Goal: Task Accomplishment & Management: Use online tool/utility

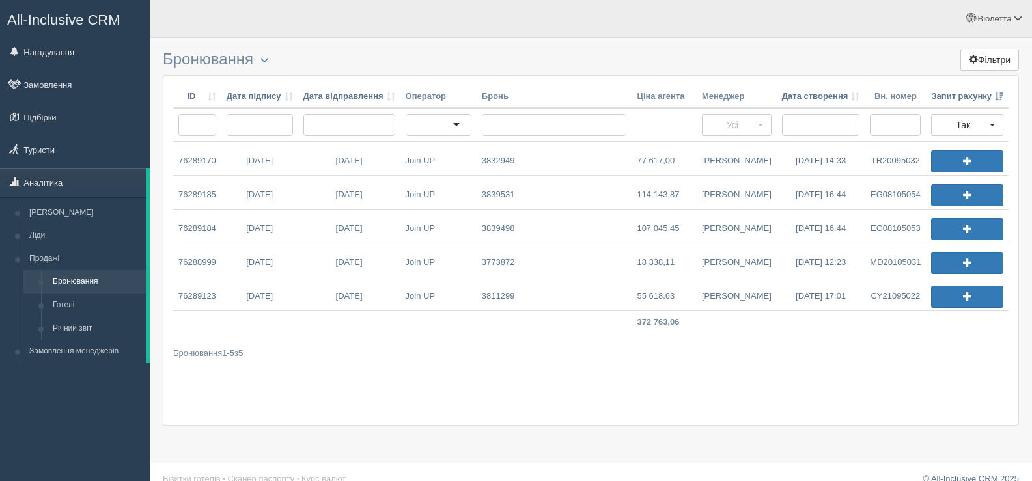
click at [506, 120] on input "text" at bounding box center [554, 125] width 145 height 22
paste input "76289170"
type input "76289170"
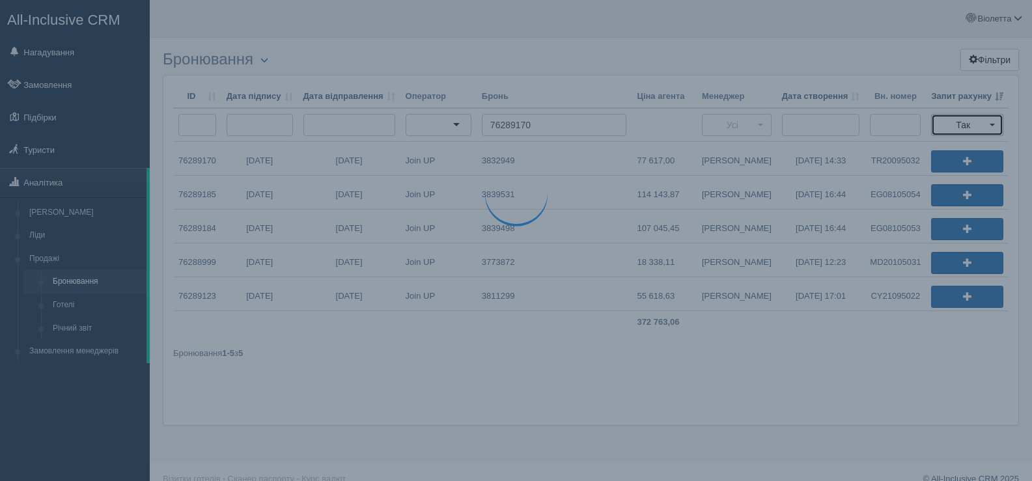
click at [993, 124] on span "button" at bounding box center [992, 125] width 5 height 3
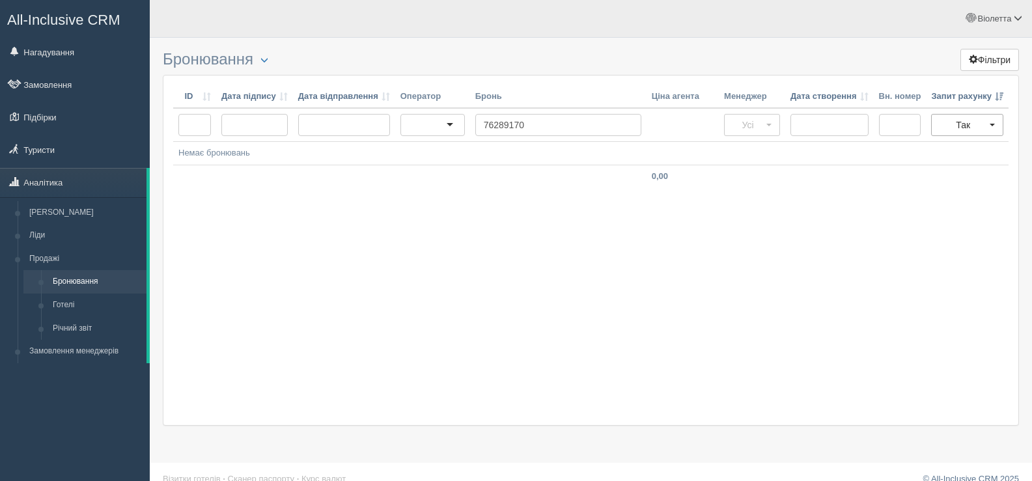
click at [994, 124] on span "button" at bounding box center [992, 125] width 5 height 3
click at [975, 149] on link "Усі" at bounding box center [967, 148] width 71 height 21
select select
click at [991, 122] on button "Усі" at bounding box center [973, 125] width 61 height 22
click at [967, 190] on link "Ні" at bounding box center [973, 190] width 59 height 21
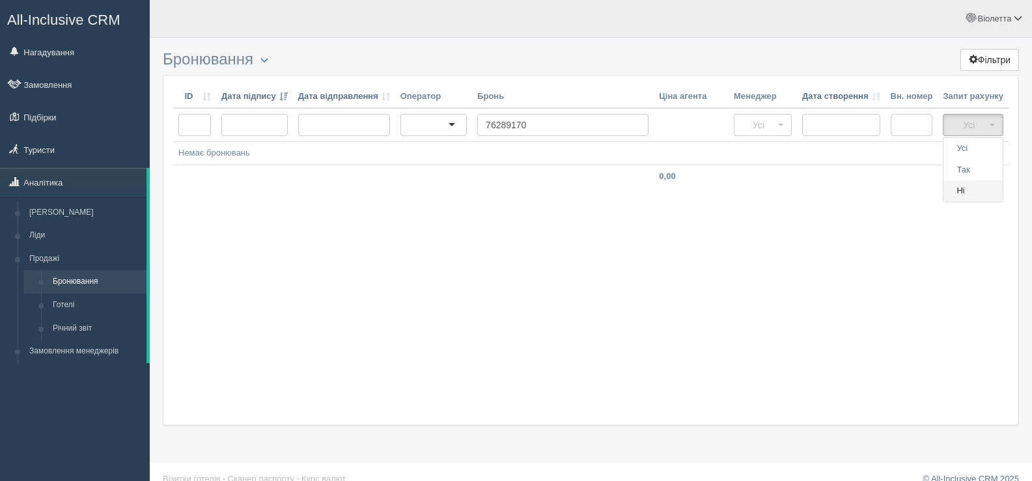
select select "false"
click at [995, 120] on button "Ні" at bounding box center [973, 125] width 61 height 22
click at [890, 181] on td at bounding box center [912, 176] width 53 height 23
click at [1005, 55] on button "Фільтри" at bounding box center [990, 60] width 59 height 22
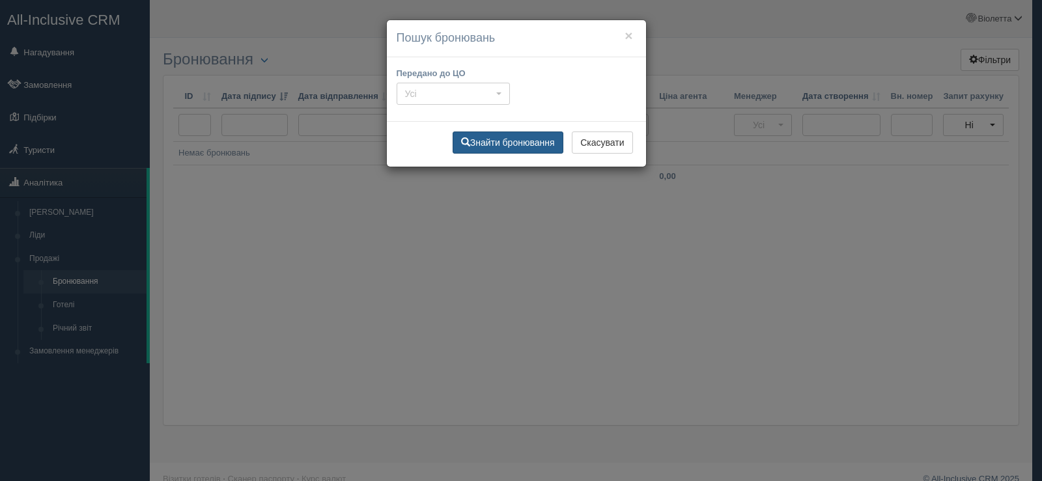
click at [524, 141] on button "Знайти бронювання" at bounding box center [508, 143] width 111 height 22
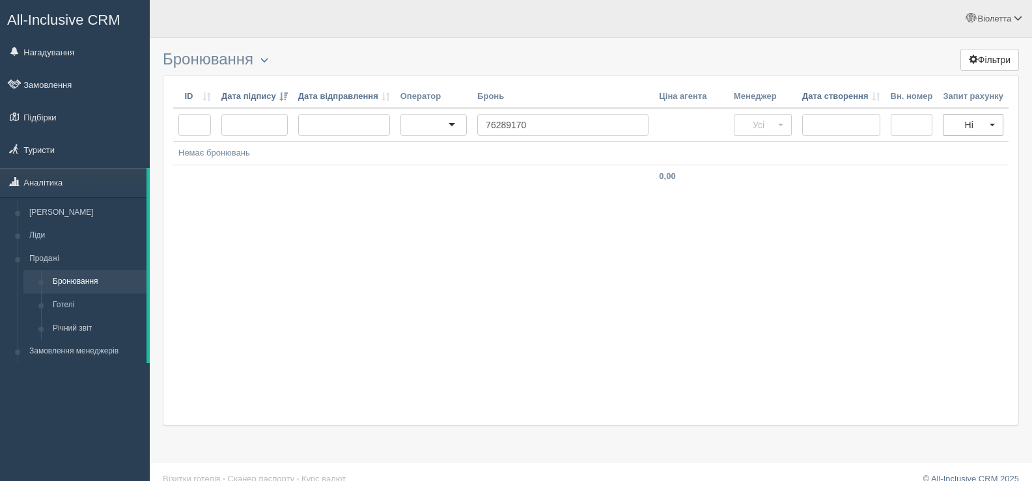
click at [994, 122] on button "Ні" at bounding box center [973, 125] width 61 height 22
click at [970, 148] on link "Усі" at bounding box center [973, 148] width 59 height 21
select select
click at [991, 120] on button "Усі" at bounding box center [973, 125] width 61 height 22
click at [963, 174] on span "Так" at bounding box center [963, 170] width 13 height 12
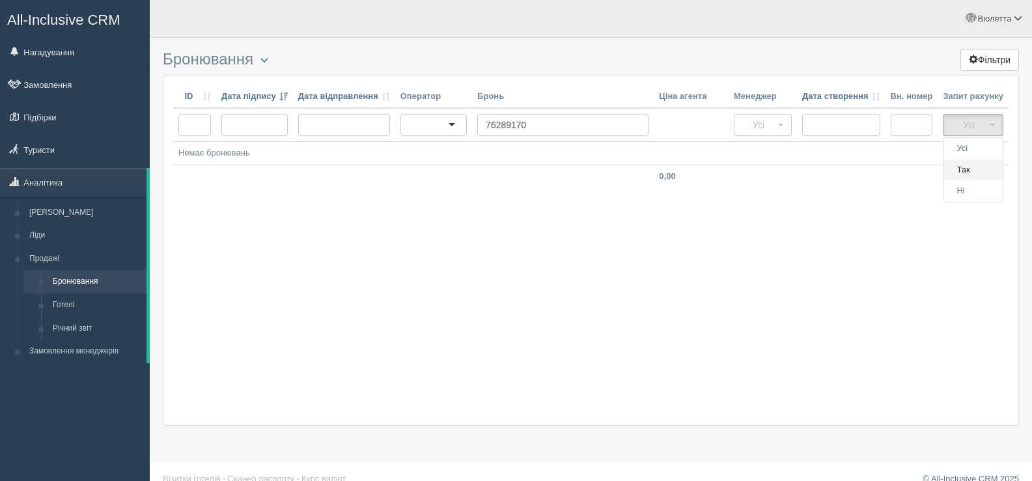
select select "true"
click at [532, 128] on input "76289170" at bounding box center [558, 125] width 166 height 22
type input "7"
click at [991, 126] on span "button" at bounding box center [992, 125] width 5 height 3
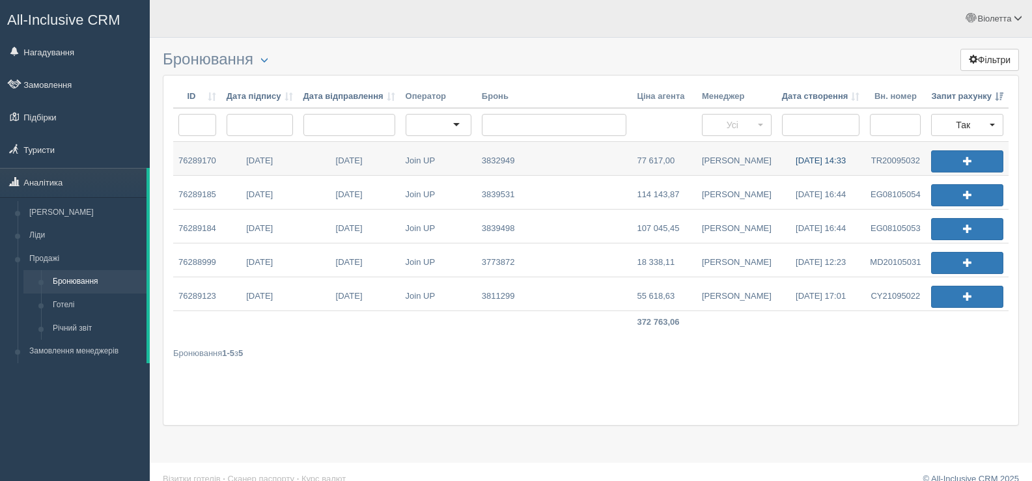
click at [830, 158] on link "28.08.2025 14:33" at bounding box center [821, 158] width 89 height 33
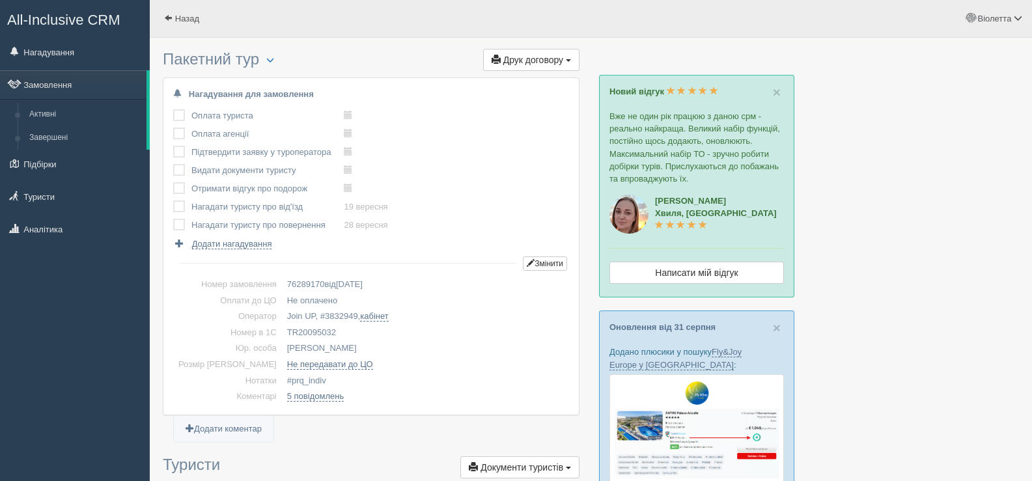
drag, startPoint x: 317, startPoint y: 331, endPoint x: 265, endPoint y: 332, distance: 52.1
click at [282, 332] on td "TR20095032" at bounding box center [425, 333] width 287 height 16
copy td "TR20095032"
click at [168, 17] on span at bounding box center [168, 18] width 8 height 8
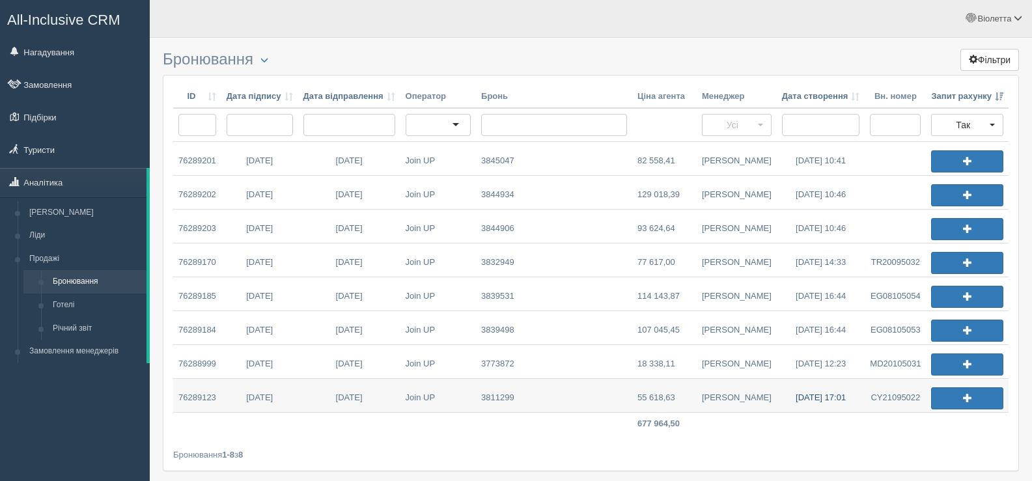
click at [810, 395] on link "14.08.2025 17:01" at bounding box center [821, 395] width 89 height 33
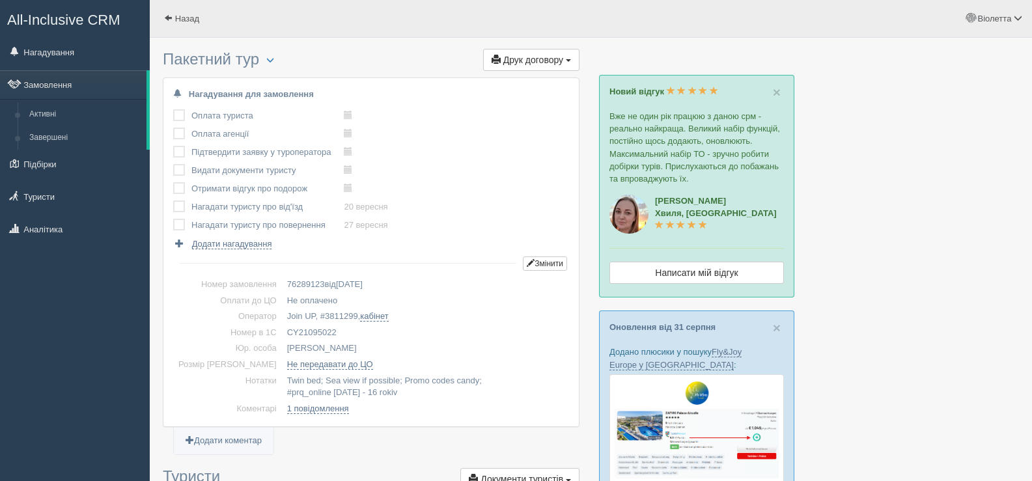
drag, startPoint x: 316, startPoint y: 330, endPoint x: 266, endPoint y: 332, distance: 50.2
click at [282, 332] on td "CY21095022" at bounding box center [425, 333] width 287 height 16
copy td "CY21095022"
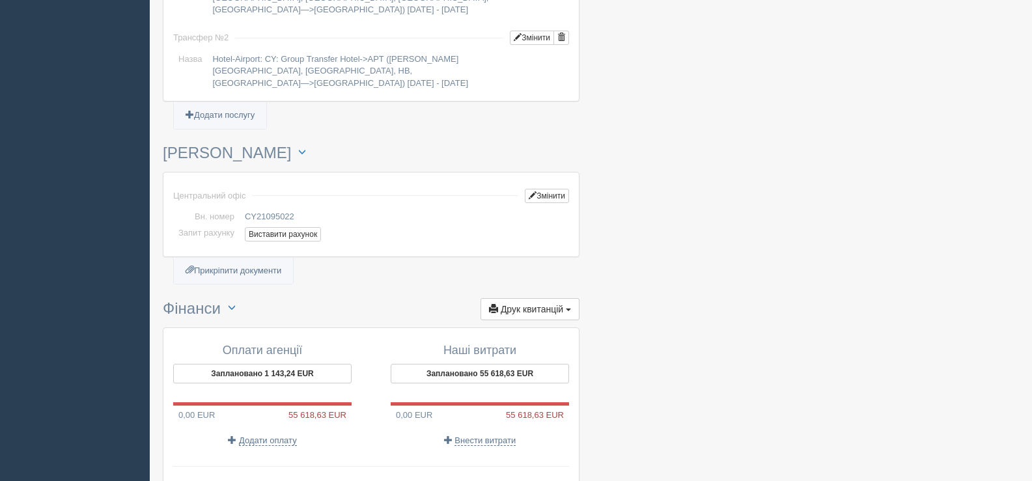
scroll to position [1356, 0]
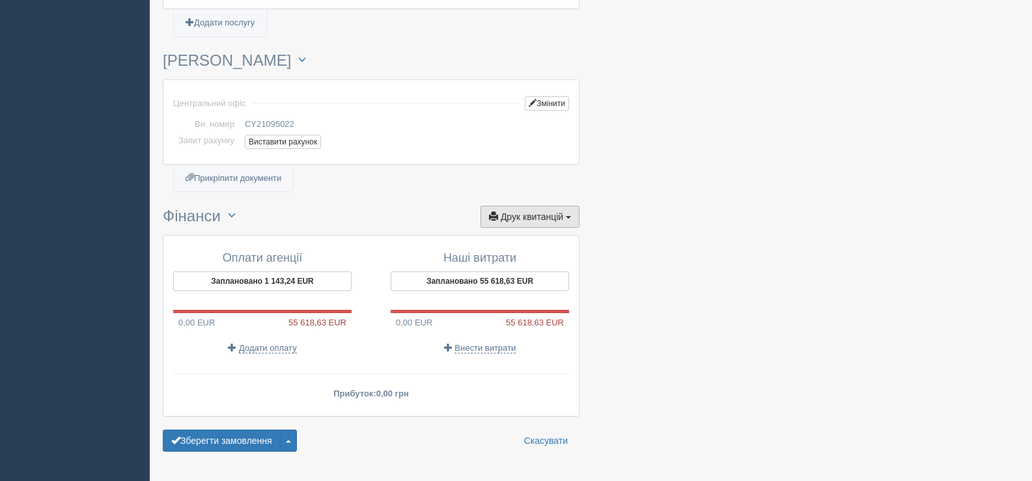
click at [569, 216] on span "button" at bounding box center [568, 217] width 5 height 3
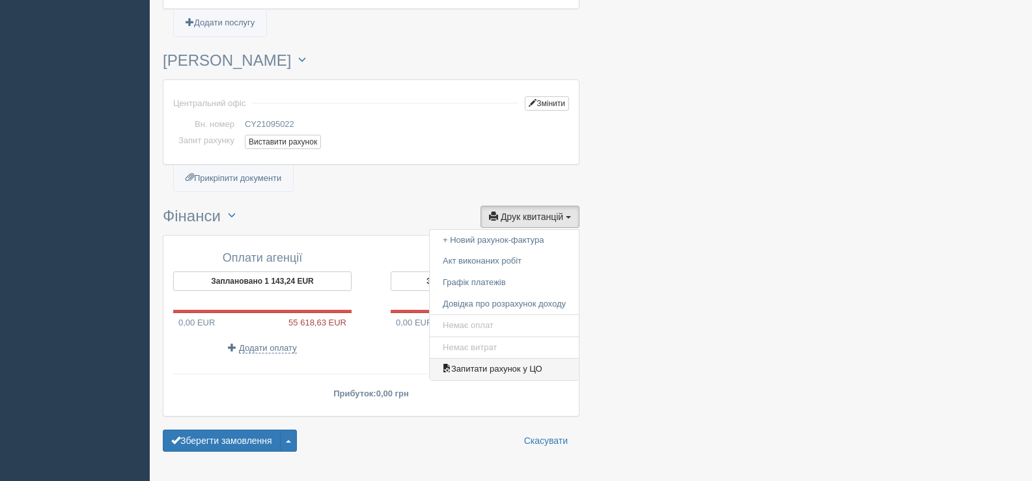
click at [526, 359] on link "Запитати рахунок у ЦО" at bounding box center [504, 369] width 149 height 21
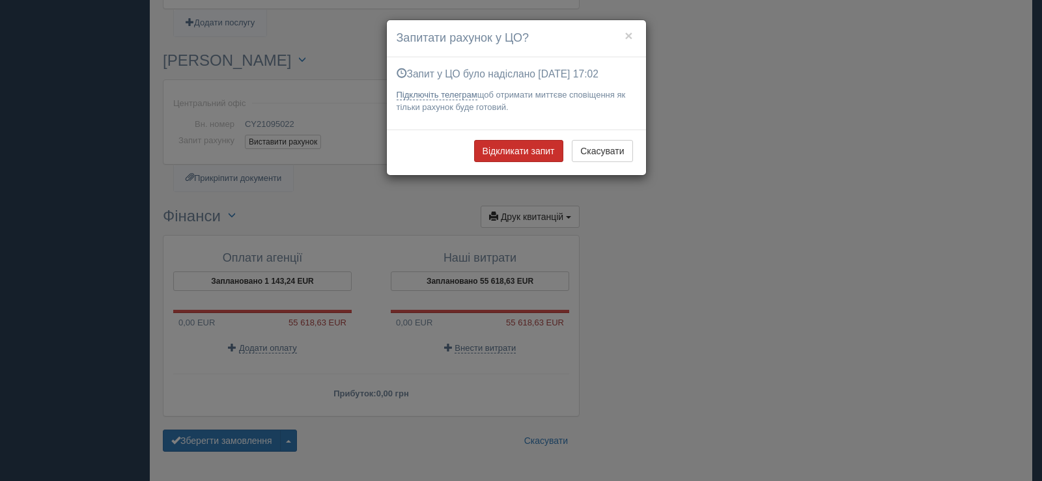
click at [520, 151] on button "Відкликати запит" at bounding box center [518, 151] width 89 height 22
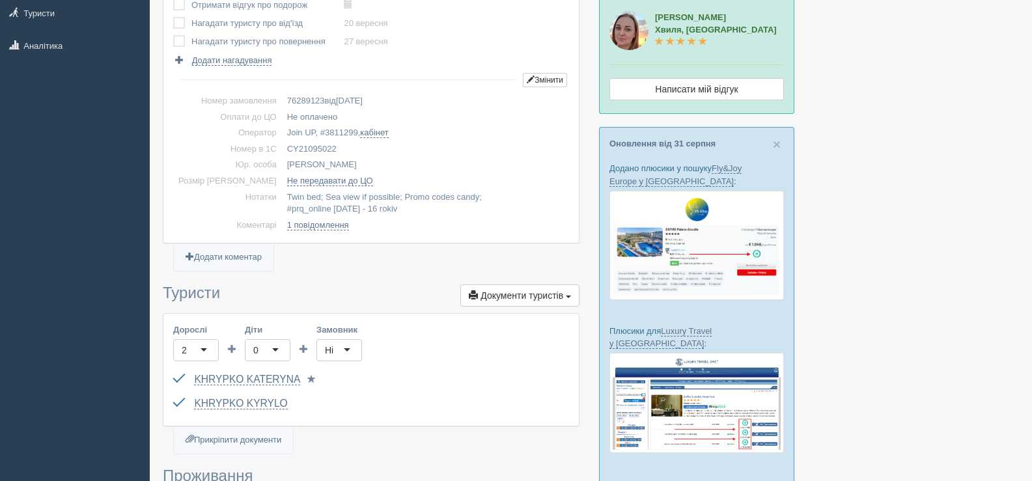
scroll to position [0, 0]
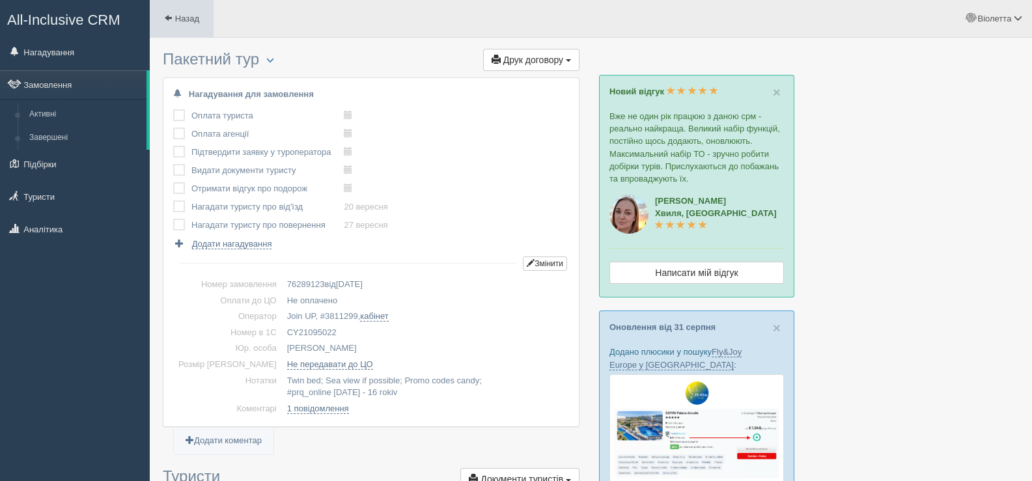
click at [167, 15] on span at bounding box center [168, 18] width 8 height 8
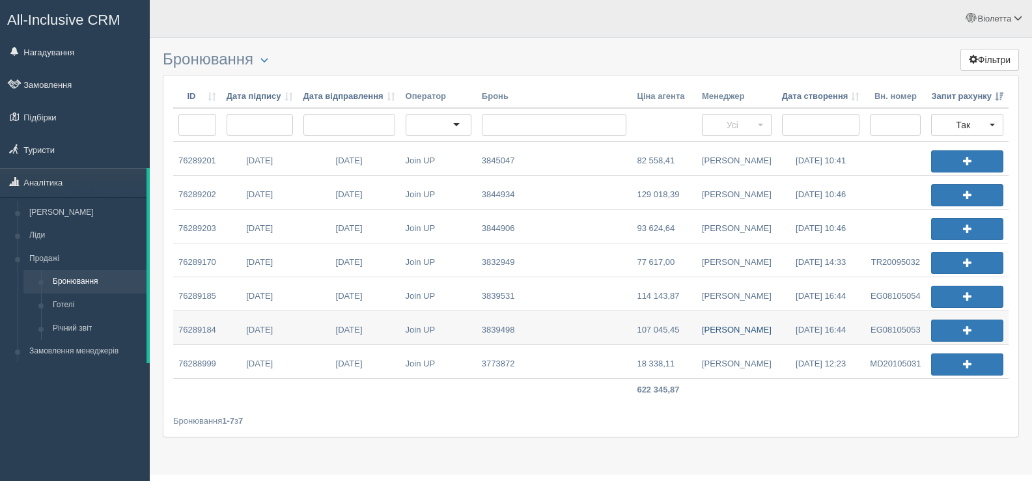
click at [724, 329] on link "[PERSON_NAME]" at bounding box center [737, 327] width 80 height 33
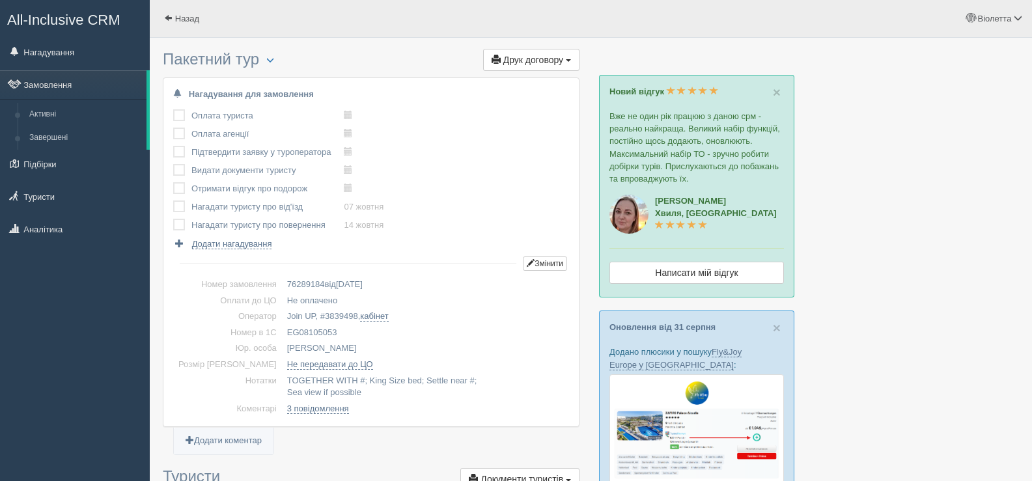
drag, startPoint x: 322, startPoint y: 330, endPoint x: 264, endPoint y: 327, distance: 58.0
click at [282, 327] on td "EG08105053" at bounding box center [425, 333] width 287 height 16
copy td "EG08105053"
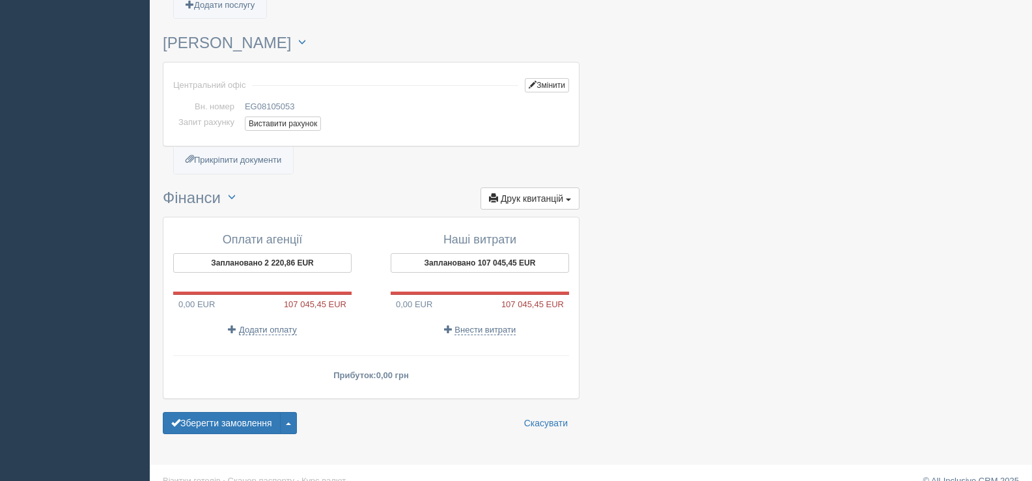
scroll to position [1368, 0]
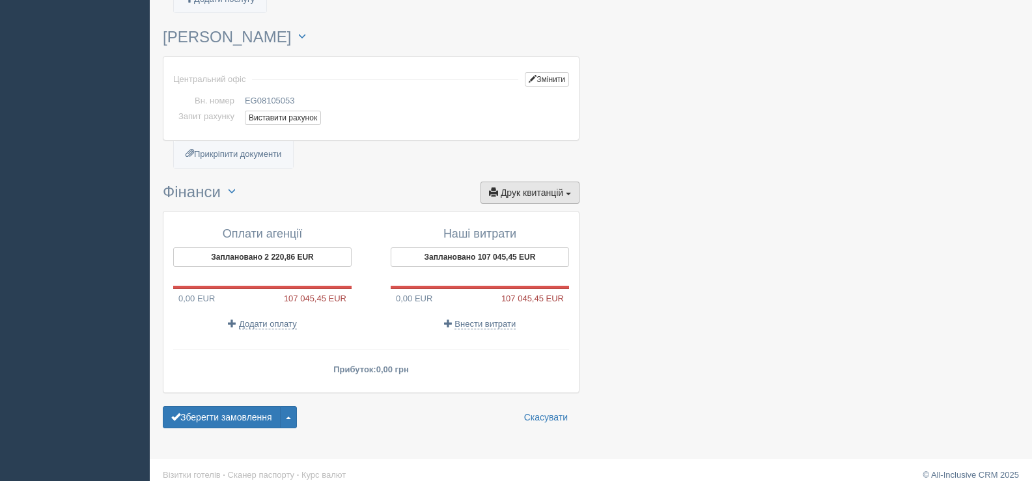
click at [569, 191] on button "Друк квитанцій Друк" at bounding box center [530, 193] width 99 height 22
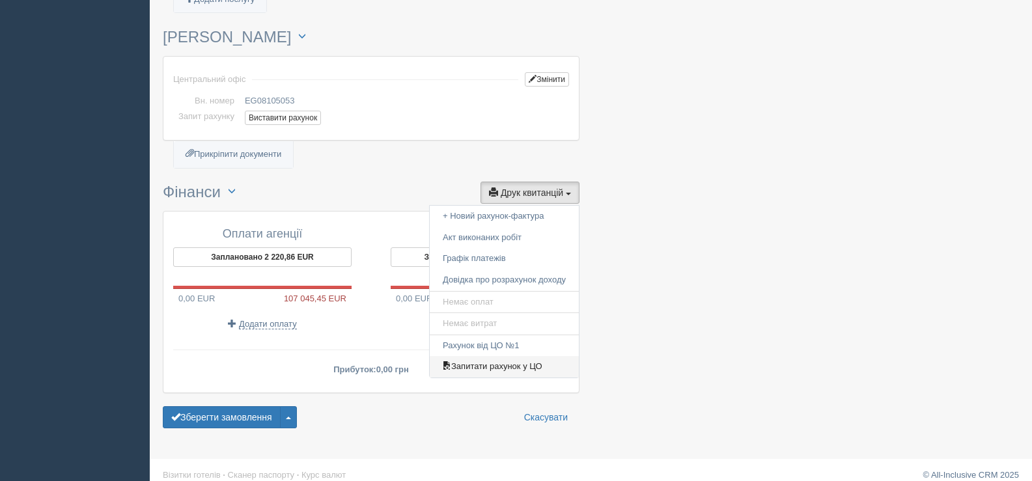
click at [526, 369] on link "Запитати рахунок у ЦО" at bounding box center [504, 366] width 149 height 21
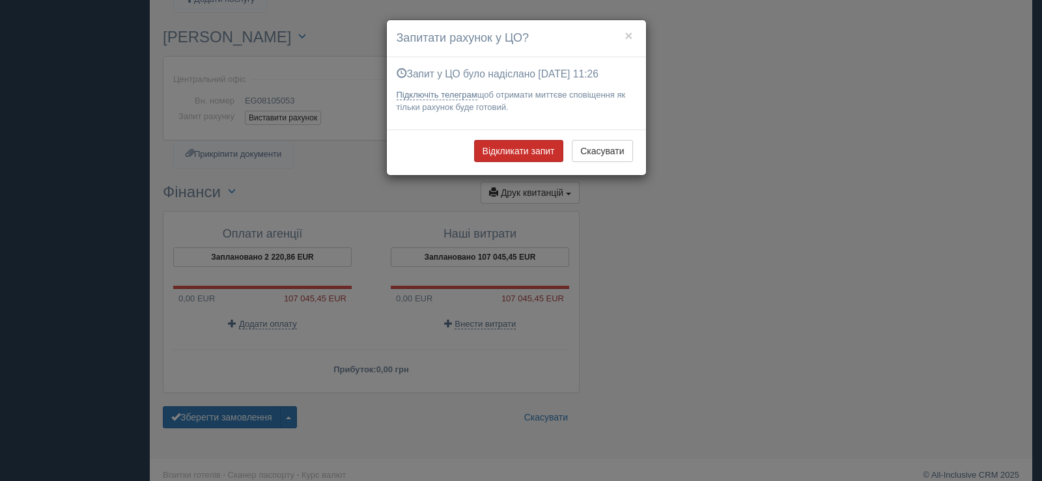
click at [518, 152] on button "Відкликати запит" at bounding box center [518, 151] width 89 height 22
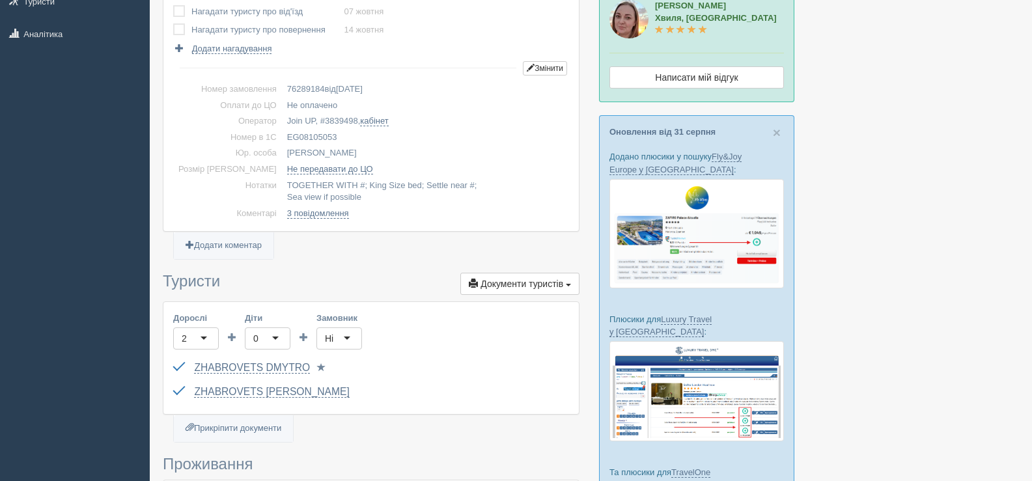
scroll to position [0, 0]
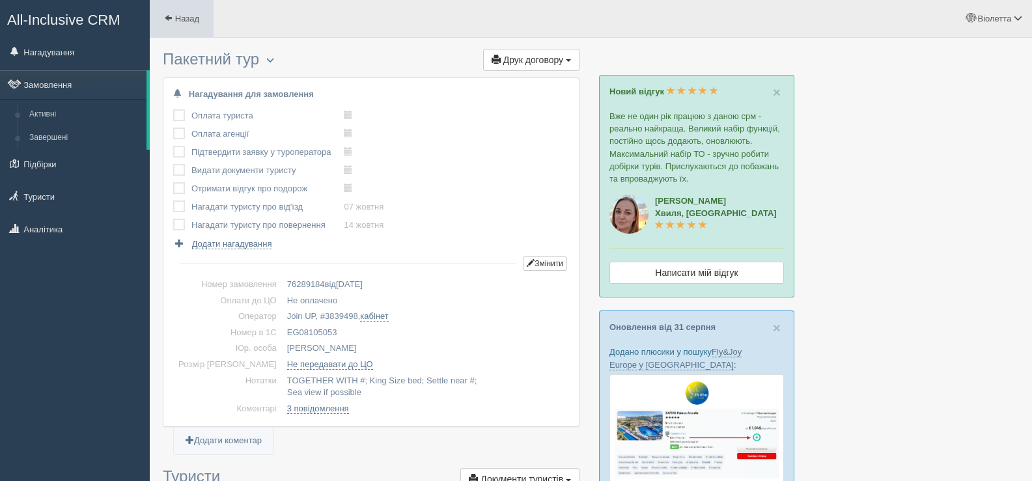
click at [173, 14] on link "Назад" at bounding box center [182, 18] width 64 height 37
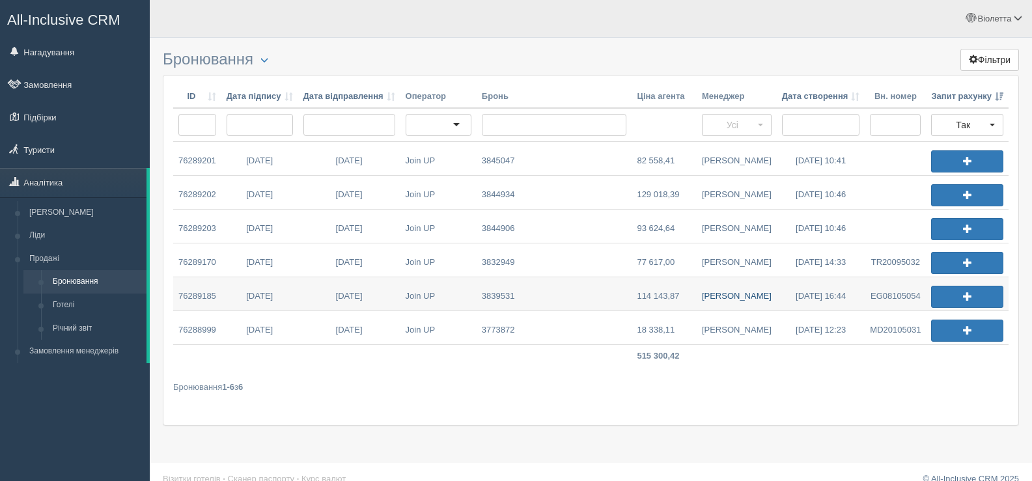
click at [728, 293] on link "Олена Д." at bounding box center [737, 293] width 80 height 33
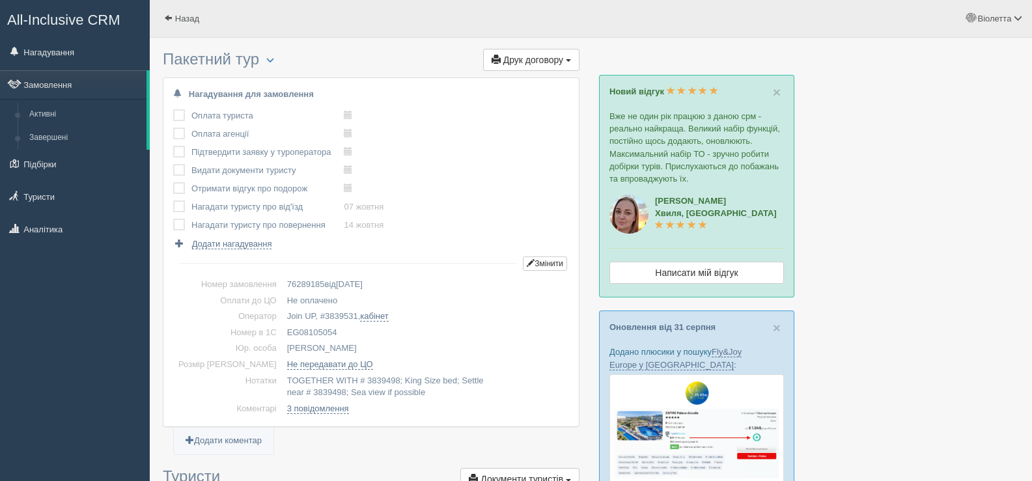
drag, startPoint x: 317, startPoint y: 329, endPoint x: 266, endPoint y: 332, distance: 50.9
click at [282, 332] on td "EG08105054" at bounding box center [425, 333] width 287 height 16
copy td "EG08105054"
click at [173, 14] on link "Назад" at bounding box center [182, 18] width 64 height 37
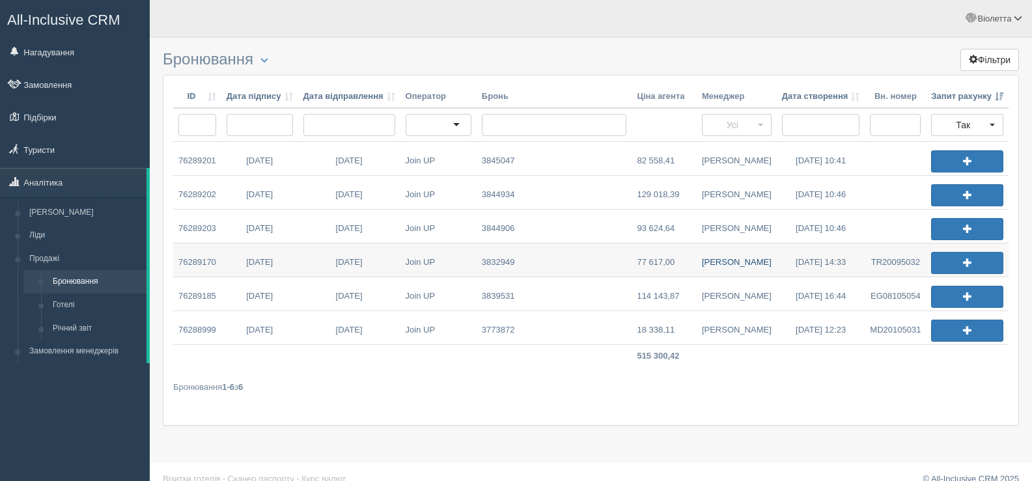
click at [727, 262] on link "[PERSON_NAME]" at bounding box center [737, 260] width 80 height 33
click at [727, 262] on link "Вікторія Л." at bounding box center [737, 260] width 80 height 33
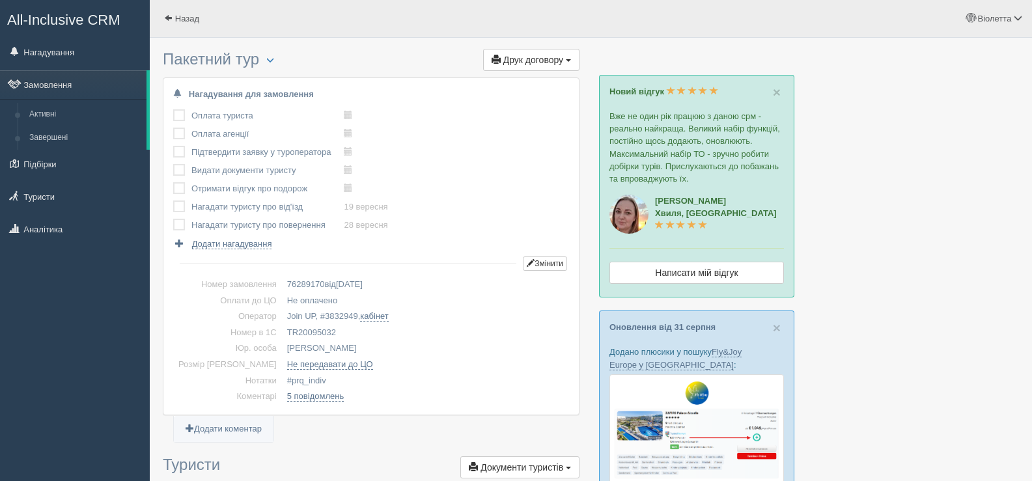
drag, startPoint x: 321, startPoint y: 326, endPoint x: 263, endPoint y: 334, distance: 58.6
click at [282, 334] on td "TR20095032" at bounding box center [425, 333] width 287 height 16
copy td "TR20095032"
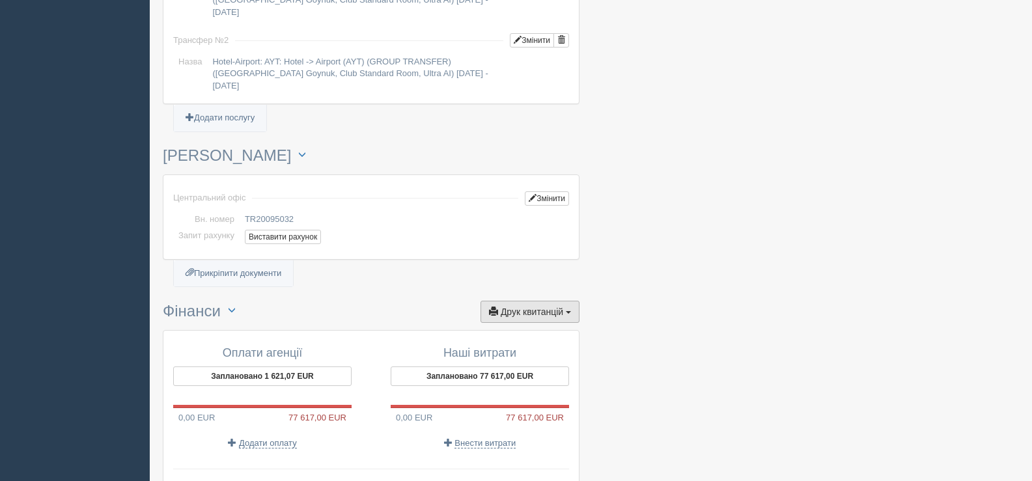
scroll to position [1237, 0]
click at [558, 305] on button "Друк квитанцій Друк" at bounding box center [530, 311] width 99 height 22
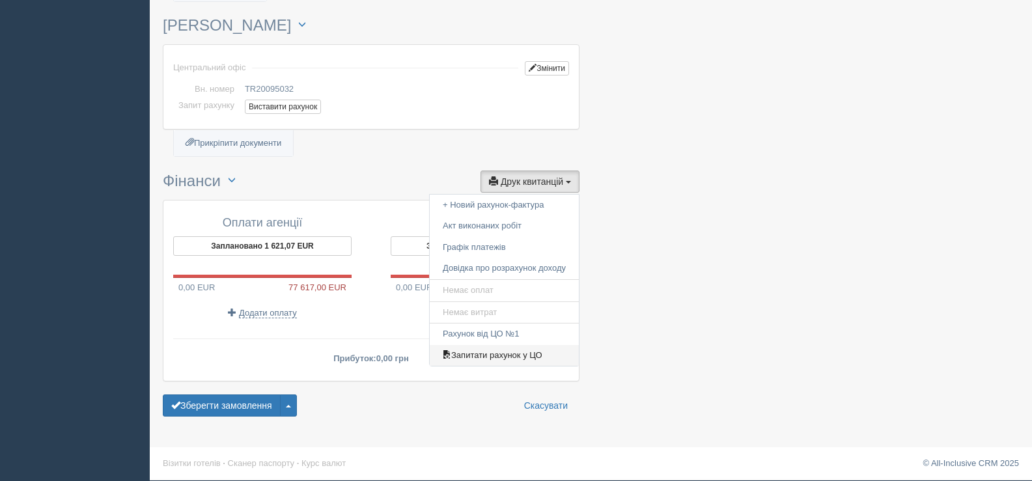
scroll to position [1368, 0]
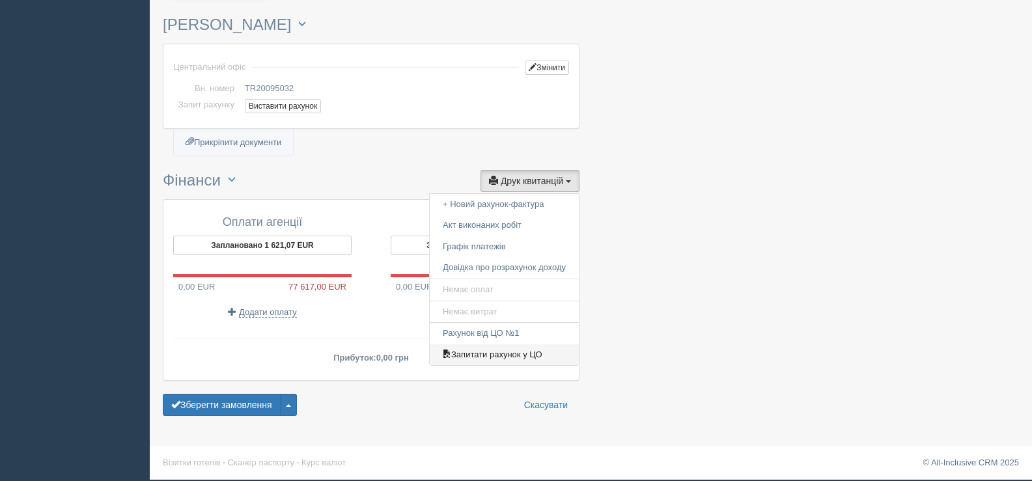
click at [528, 360] on link "Запитати рахунок у ЦО" at bounding box center [504, 355] width 149 height 21
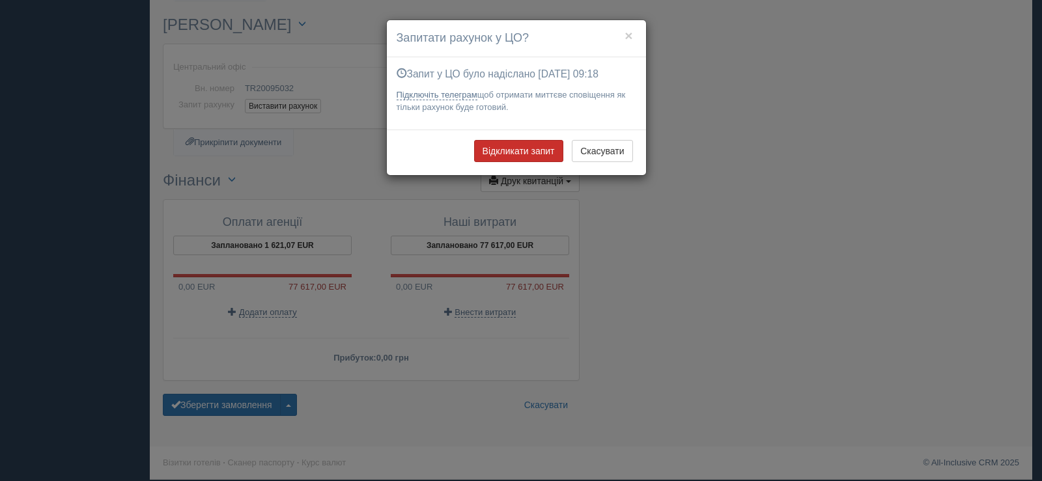
click at [527, 148] on button "Відкликати запит" at bounding box center [518, 151] width 89 height 22
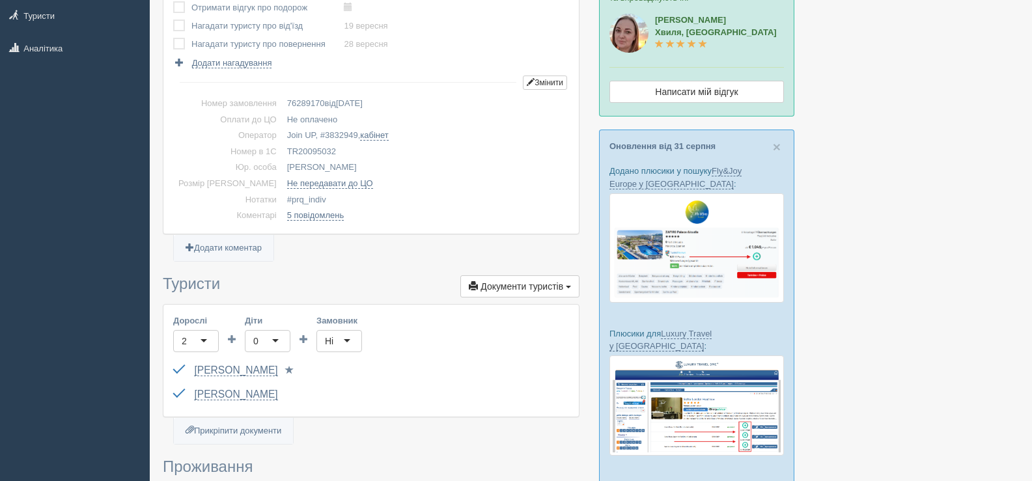
scroll to position [0, 0]
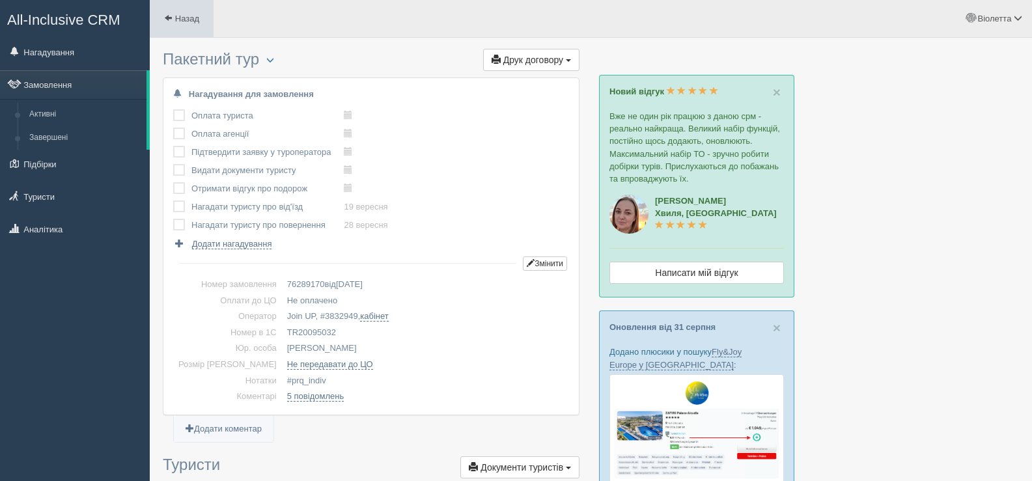
click at [170, 16] on span at bounding box center [168, 18] width 8 height 8
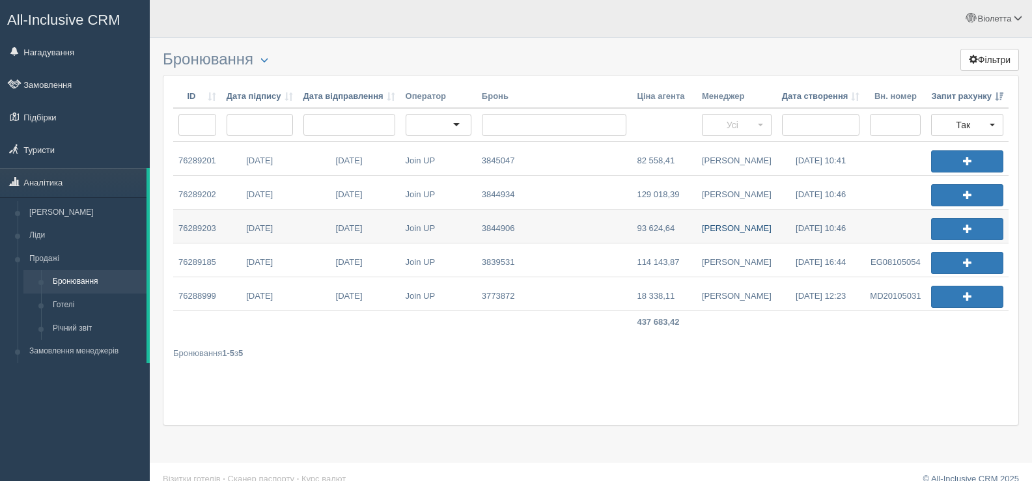
click at [731, 229] on link "[PERSON_NAME]" at bounding box center [737, 226] width 80 height 33
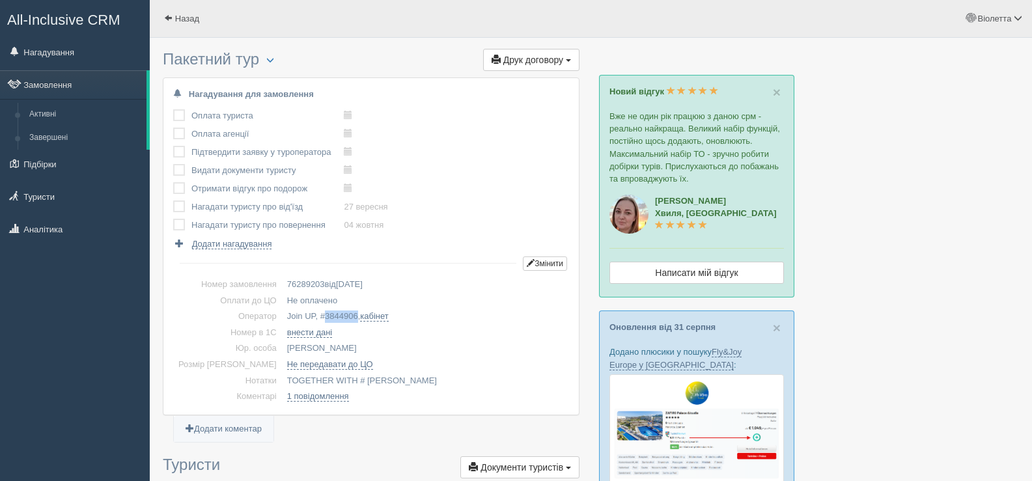
drag, startPoint x: 335, startPoint y: 316, endPoint x: 302, endPoint y: 310, distance: 34.4
click at [302, 310] on td "Join UP, # 3844906 , кабінет" at bounding box center [425, 317] width 287 height 16
copy span "3844906"
click at [274, 58] on span "button" at bounding box center [270, 60] width 8 height 8
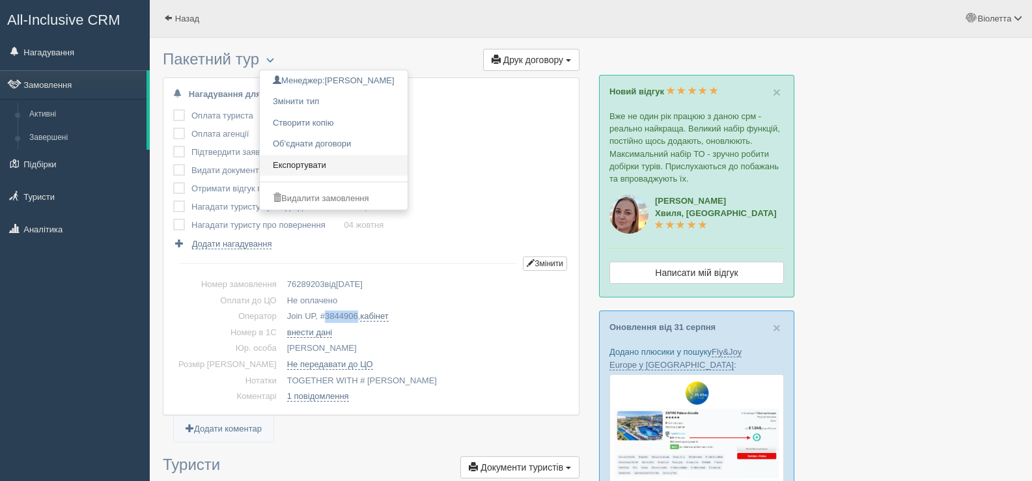
click at [320, 163] on link "Експортувати" at bounding box center [334, 165] width 148 height 21
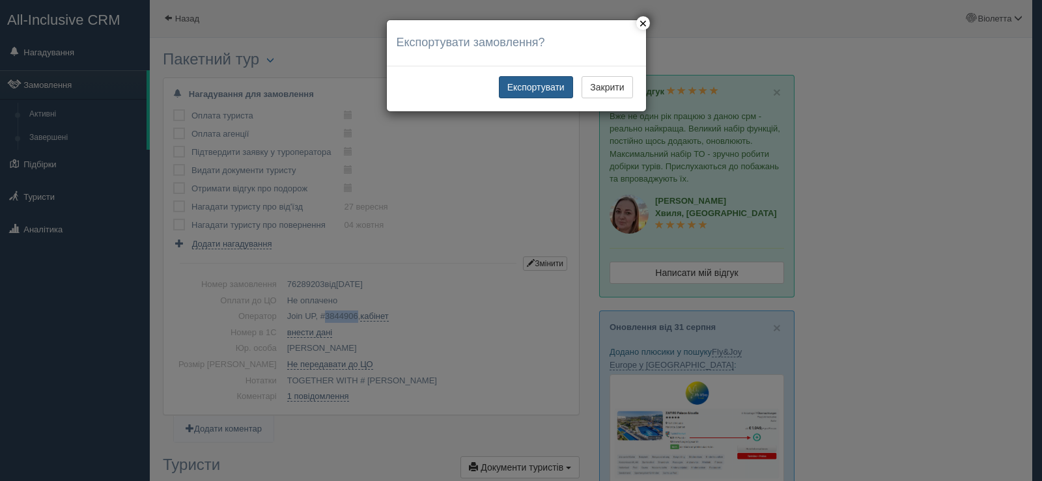
click at [517, 88] on button "Експортувати" at bounding box center [536, 87] width 74 height 22
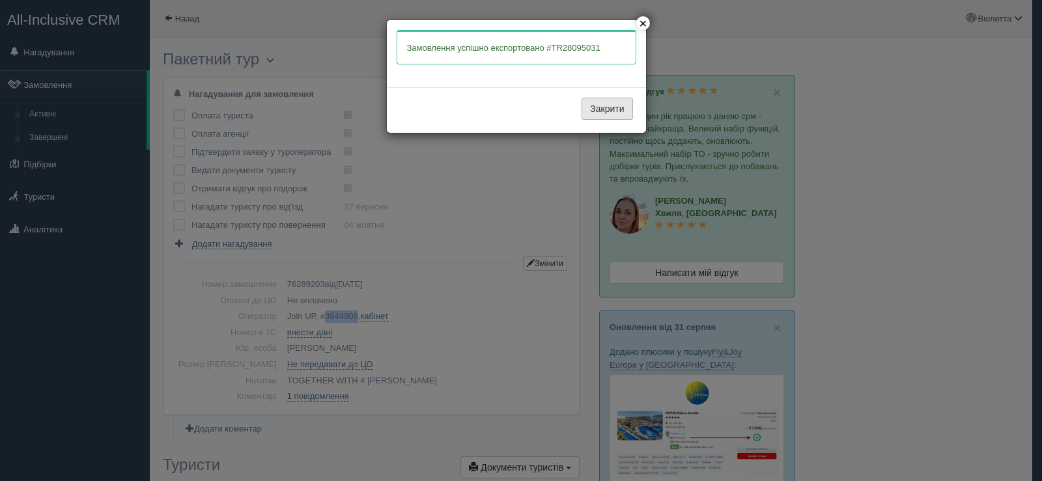
click at [608, 110] on button "Закрити" at bounding box center [607, 109] width 51 height 22
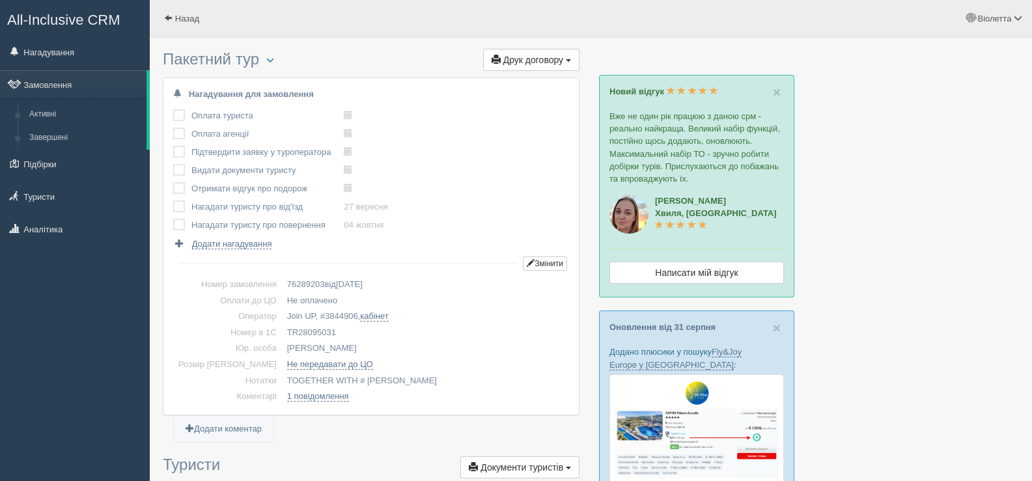
drag, startPoint x: 315, startPoint y: 329, endPoint x: 265, endPoint y: 327, distance: 49.5
click at [282, 327] on td "TR28095031" at bounding box center [425, 333] width 287 height 16
copy td "TR28095031"
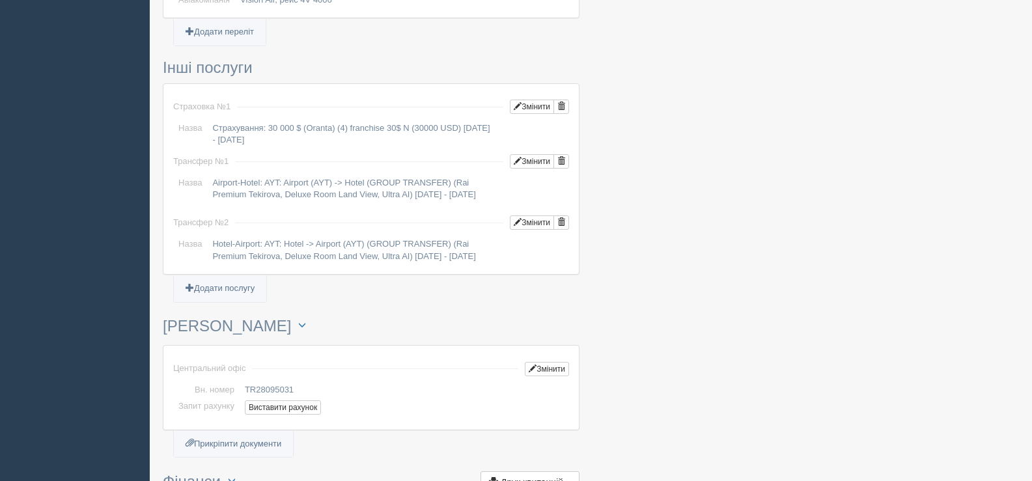
scroll to position [1107, 0]
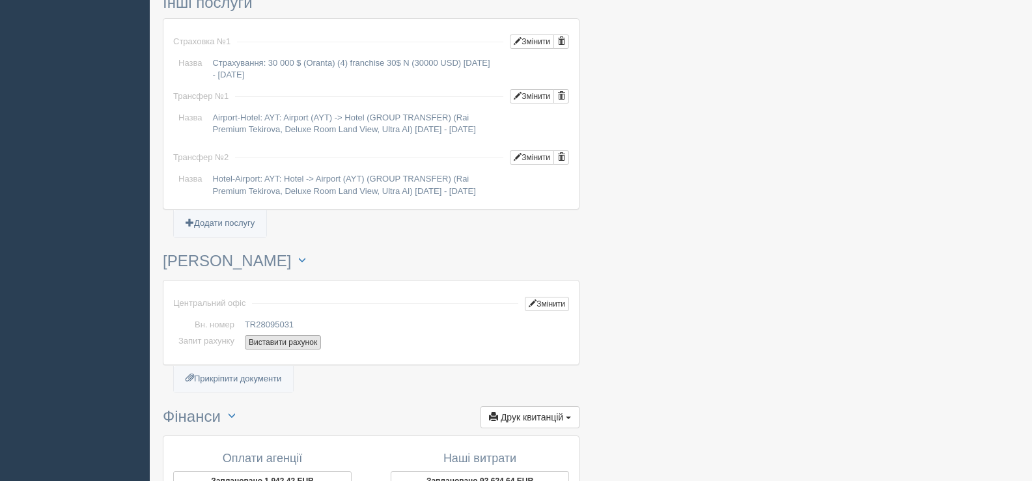
click at [298, 350] on button "Виставити рахунок" at bounding box center [283, 342] width 76 height 14
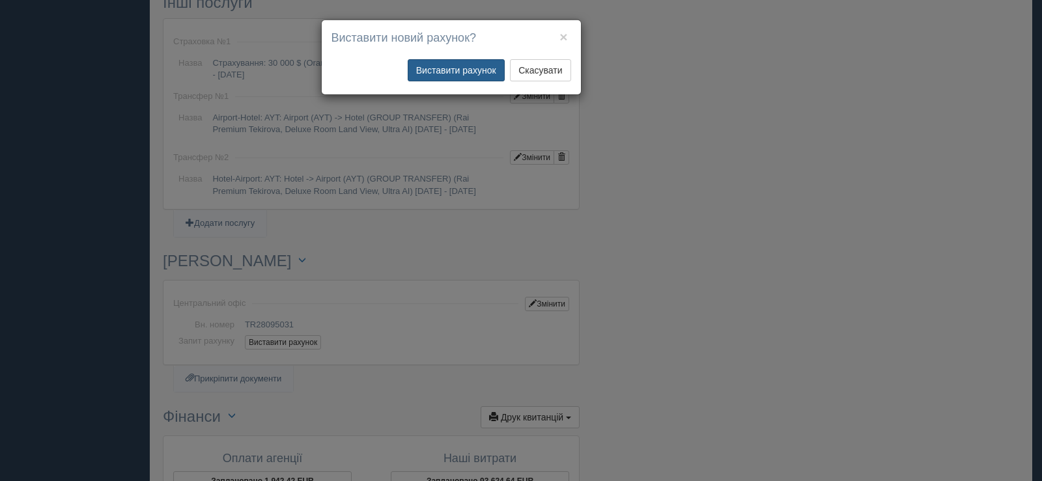
click at [449, 63] on button "Виставити рахунок" at bounding box center [456, 70] width 97 height 22
click at [563, 39] on button "×" at bounding box center [563, 37] width 8 height 14
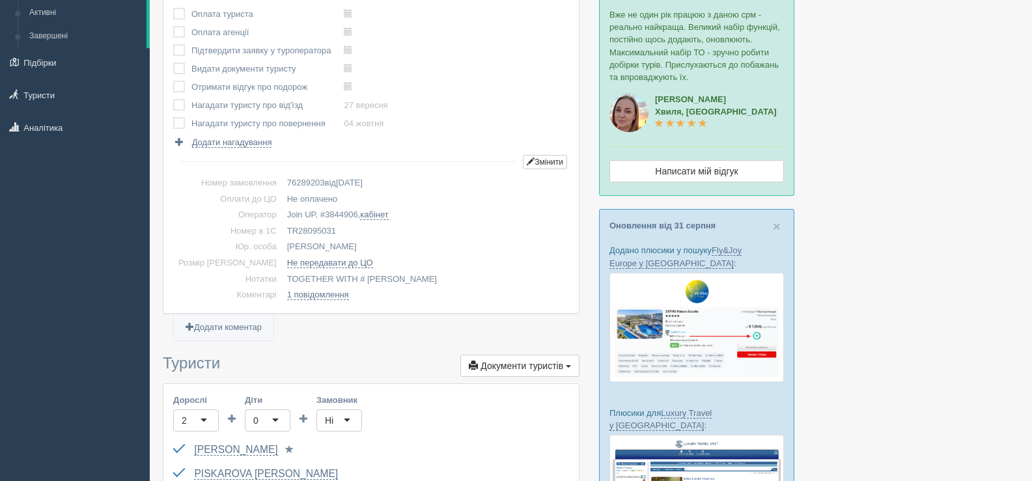
scroll to position [0, 0]
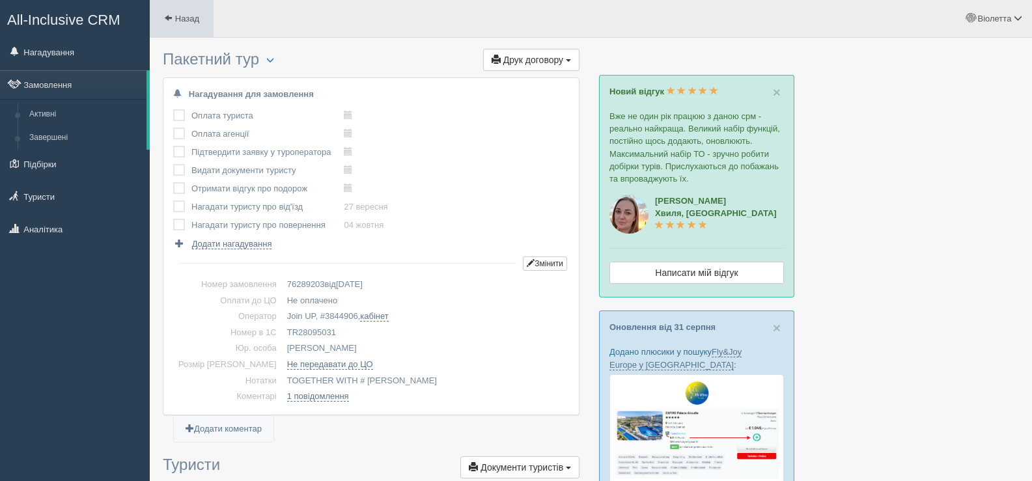
click at [166, 14] on span at bounding box center [168, 18] width 8 height 8
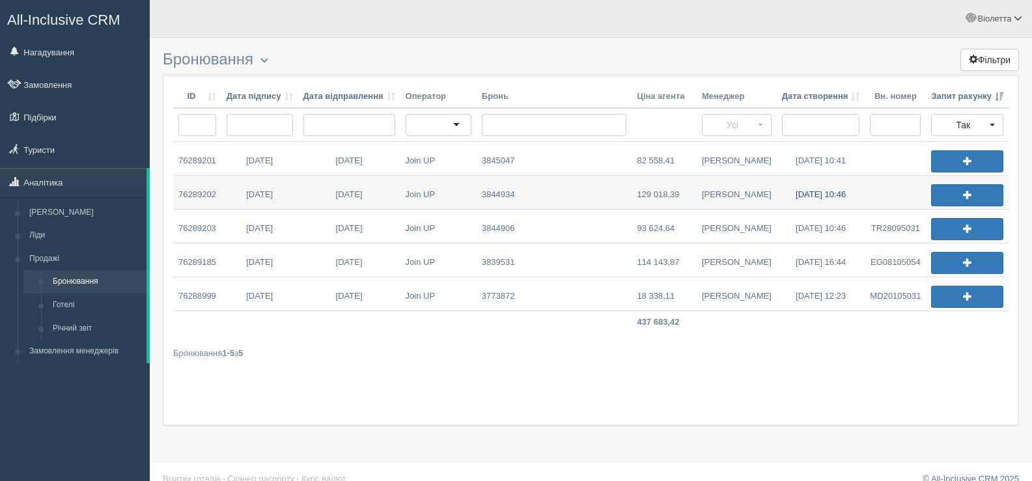
click at [811, 191] on link "[DATE] 10:46" at bounding box center [821, 192] width 89 height 33
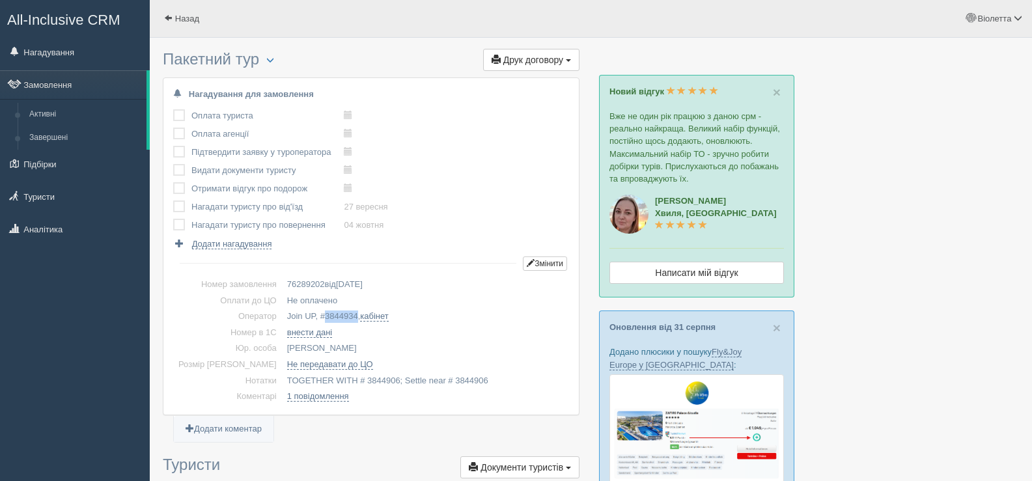
click at [333, 316] on span "3844934" at bounding box center [341, 316] width 33 height 10
click at [274, 59] on span "button" at bounding box center [270, 60] width 8 height 8
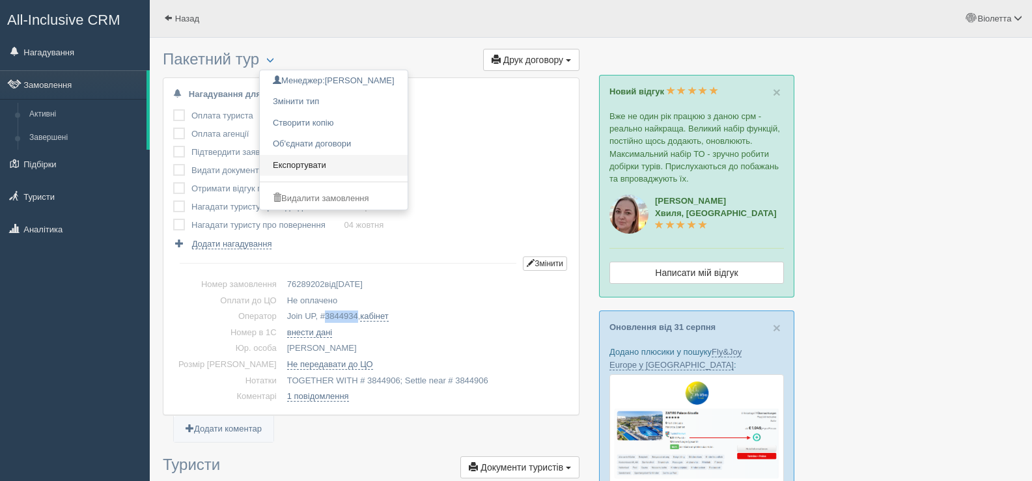
click at [317, 164] on link "Експортувати" at bounding box center [334, 165] width 148 height 21
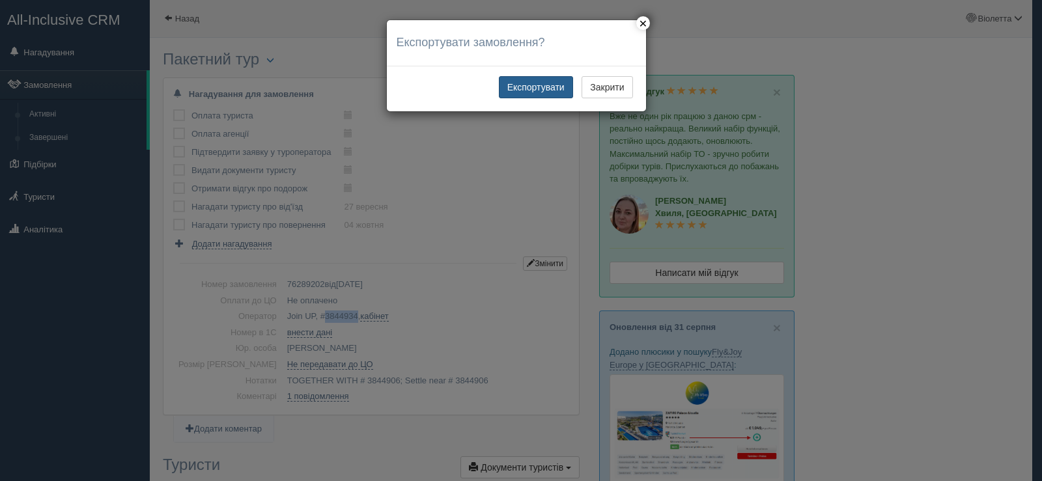
click at [528, 81] on button "Експортувати" at bounding box center [536, 87] width 74 height 22
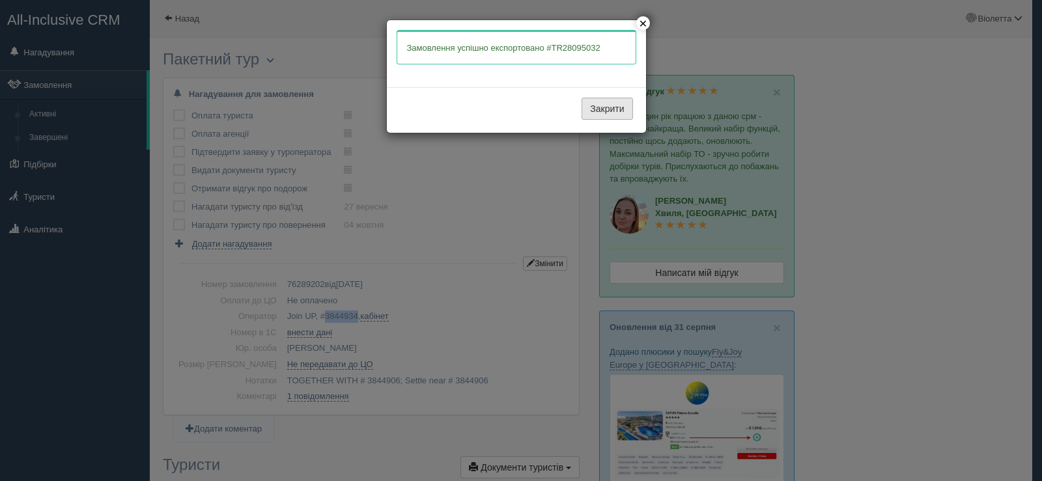
click at [597, 110] on button "Закрити" at bounding box center [607, 109] width 51 height 22
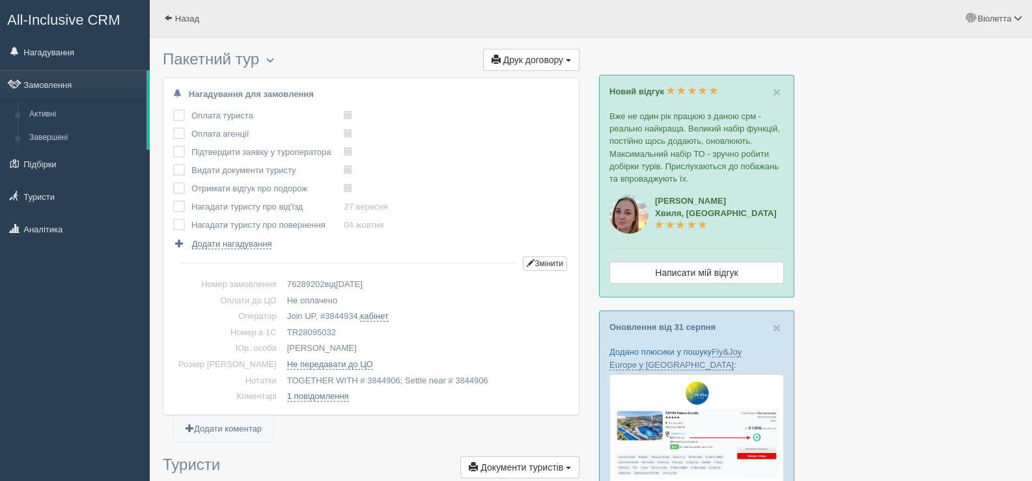
drag, startPoint x: 314, startPoint y: 329, endPoint x: 264, endPoint y: 329, distance: 50.2
click at [282, 329] on td "TR28095032" at bounding box center [425, 333] width 287 height 16
copy td "TR28095032"
click at [169, 15] on span at bounding box center [168, 18] width 8 height 8
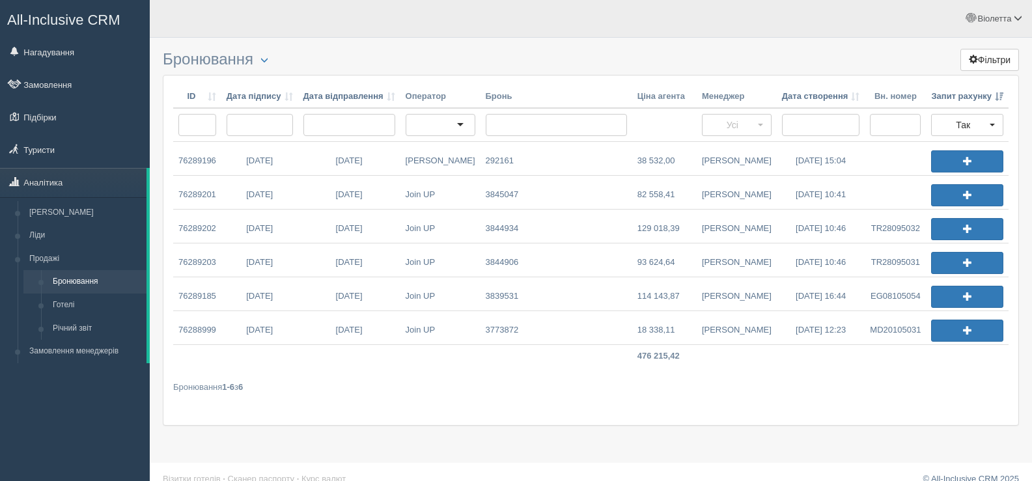
click at [505, 381] on div "Бронювання 1-6 з 6" at bounding box center [591, 387] width 836 height 12
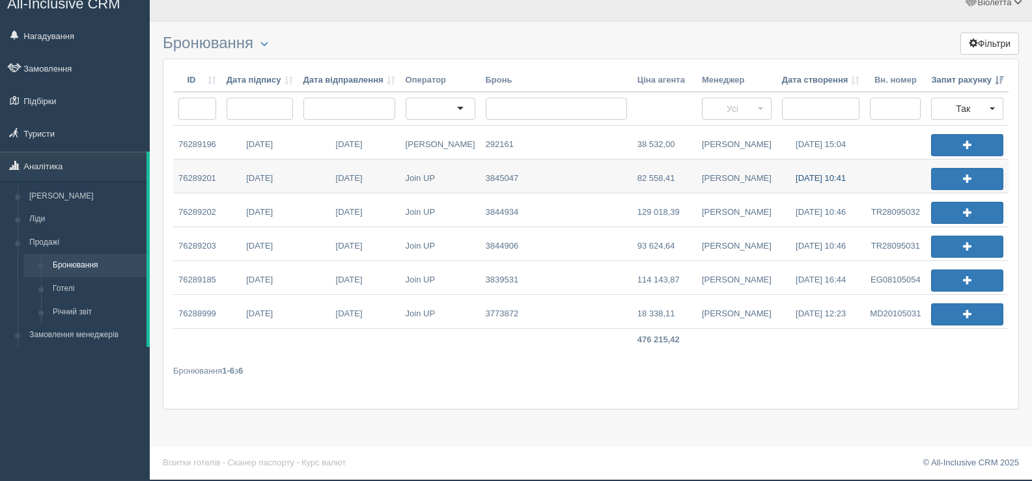
click at [832, 173] on link "[DATE] 10:41" at bounding box center [821, 176] width 89 height 33
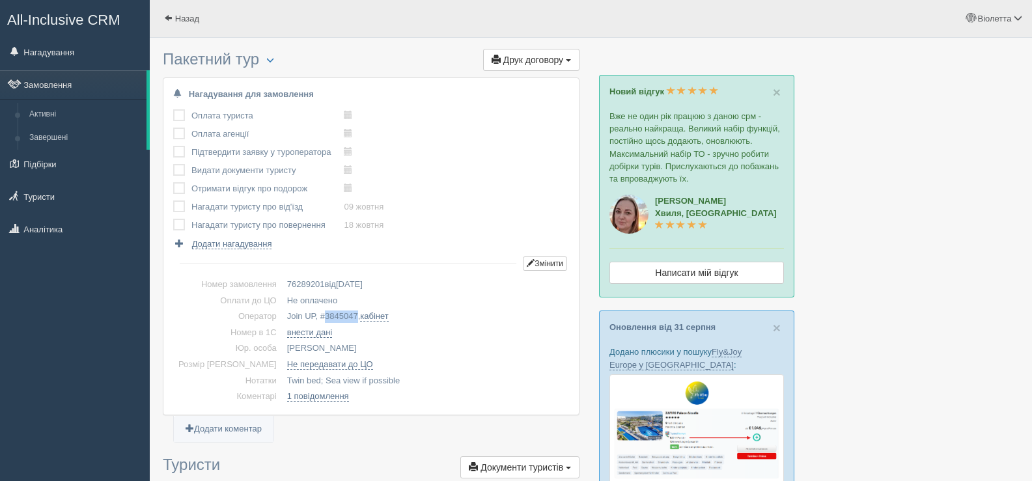
drag, startPoint x: 335, startPoint y: 315, endPoint x: 305, endPoint y: 313, distance: 30.0
click at [305, 313] on td "Join UP, # 3845047 , кабінет" at bounding box center [425, 317] width 287 height 16
copy span "3845047"
click at [269, 59] on button "button" at bounding box center [270, 61] width 22 height 16
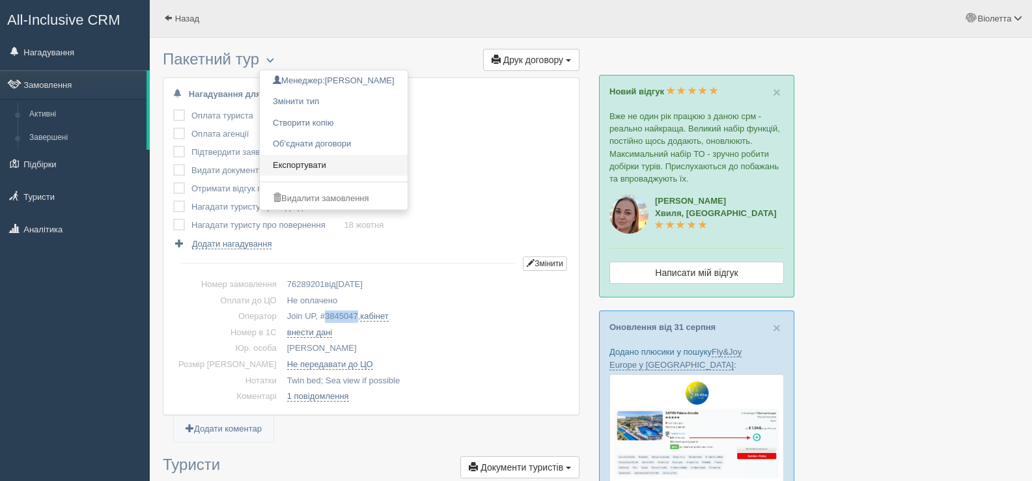
click at [323, 160] on link "Експортувати" at bounding box center [334, 165] width 148 height 21
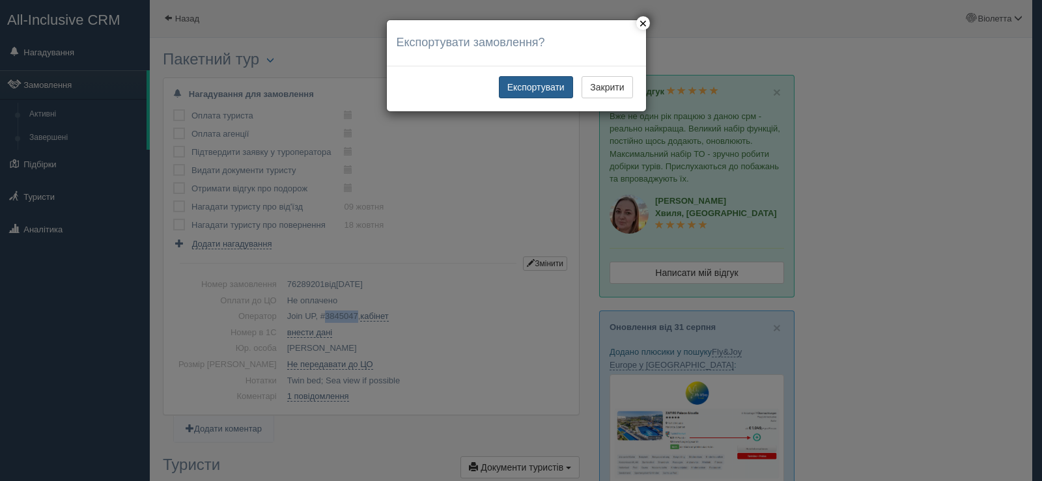
click at [541, 83] on button "Експортувати" at bounding box center [536, 87] width 74 height 22
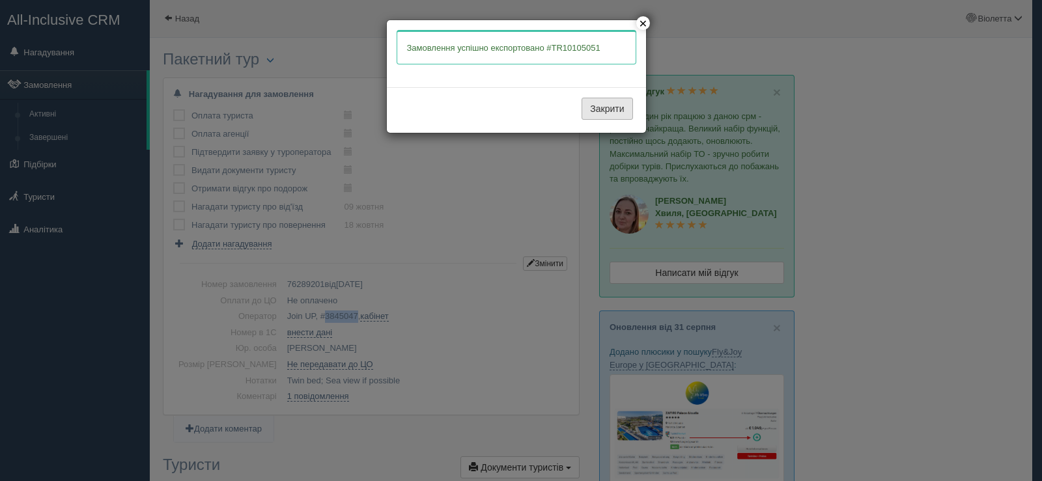
click at [597, 107] on button "Закрити" at bounding box center [607, 109] width 51 height 22
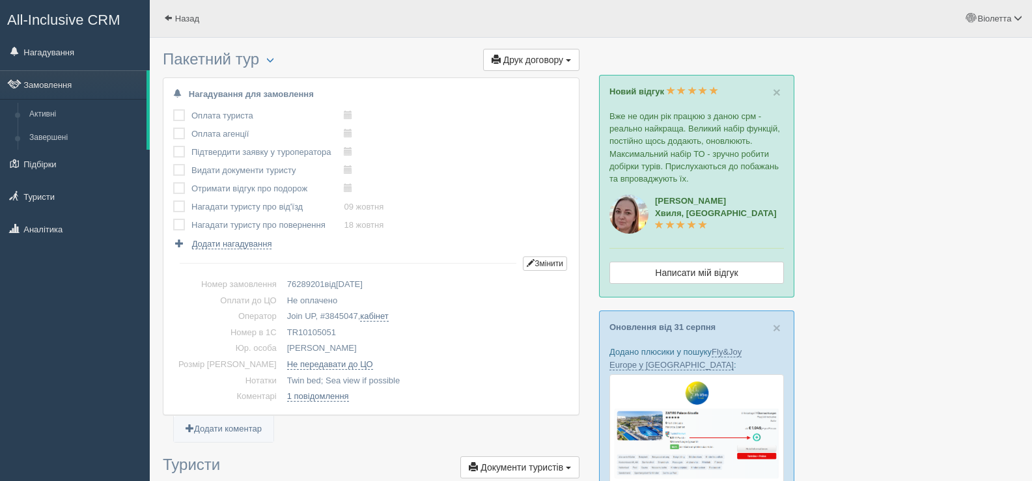
drag, startPoint x: 315, startPoint y: 327, endPoint x: 265, endPoint y: 331, distance: 49.7
click at [282, 331] on td "TR10105051" at bounding box center [425, 333] width 287 height 16
copy td "TR10105051"
click at [166, 14] on span at bounding box center [168, 18] width 8 height 8
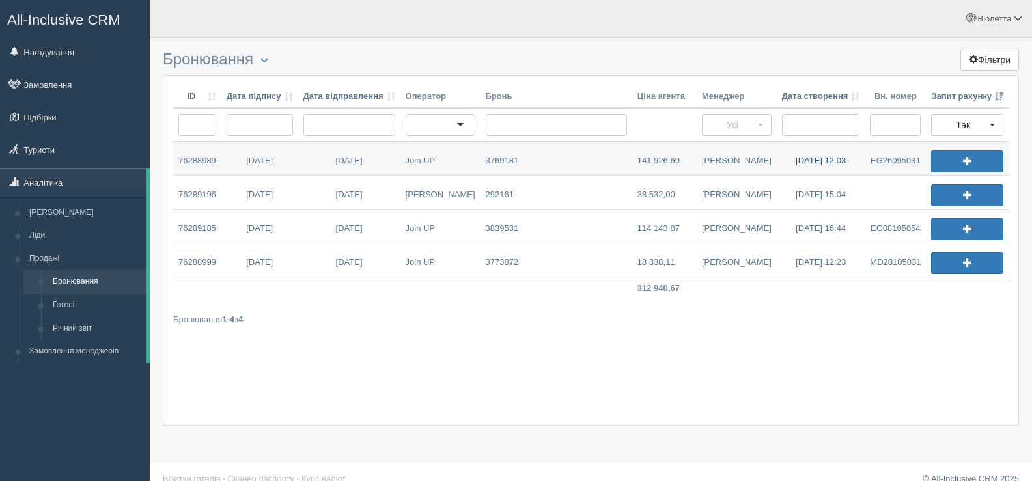
click at [802, 160] on link "[DATE] 12:03" at bounding box center [821, 158] width 89 height 33
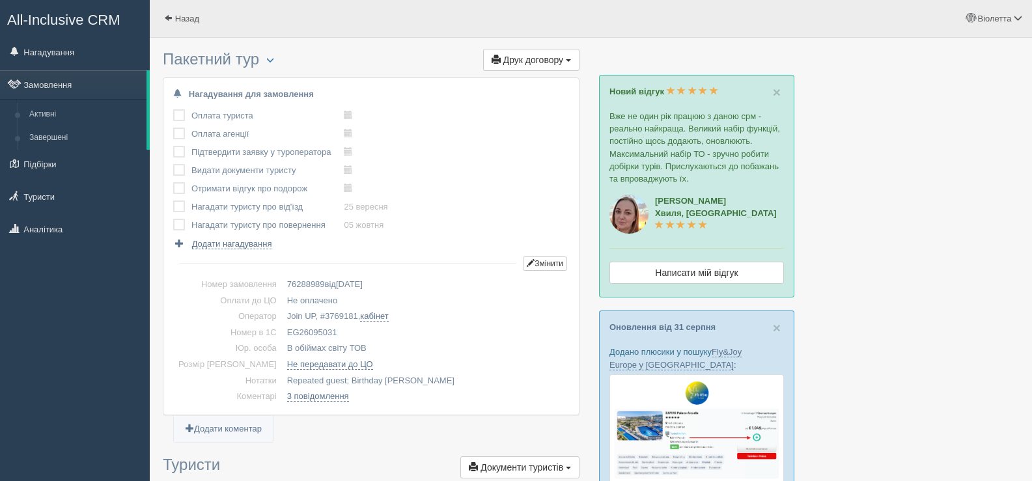
drag, startPoint x: 318, startPoint y: 330, endPoint x: 261, endPoint y: 328, distance: 56.7
click at [282, 328] on td "EG26095031" at bounding box center [425, 333] width 287 height 16
copy td "EG26095031"
click at [167, 14] on span at bounding box center [168, 18] width 8 height 8
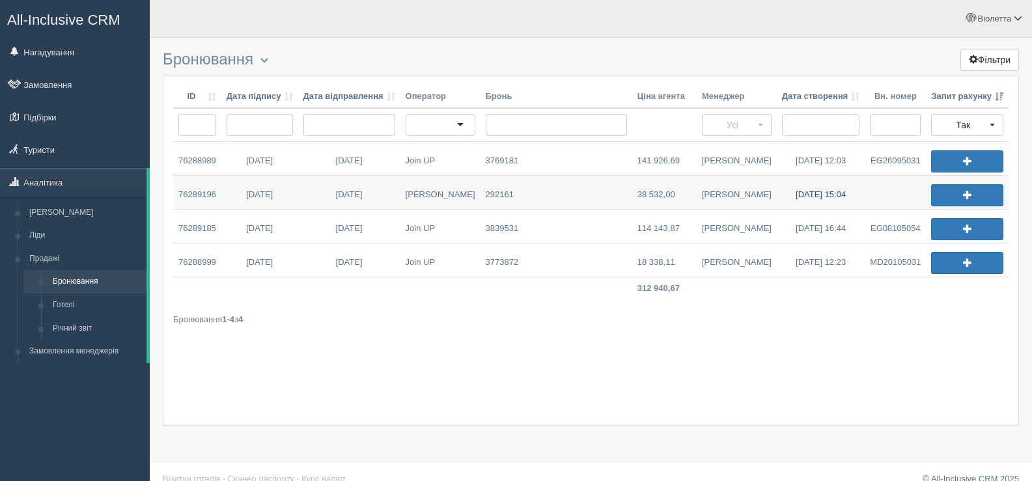
click at [804, 196] on link "[DATE] 15:04" at bounding box center [821, 192] width 89 height 33
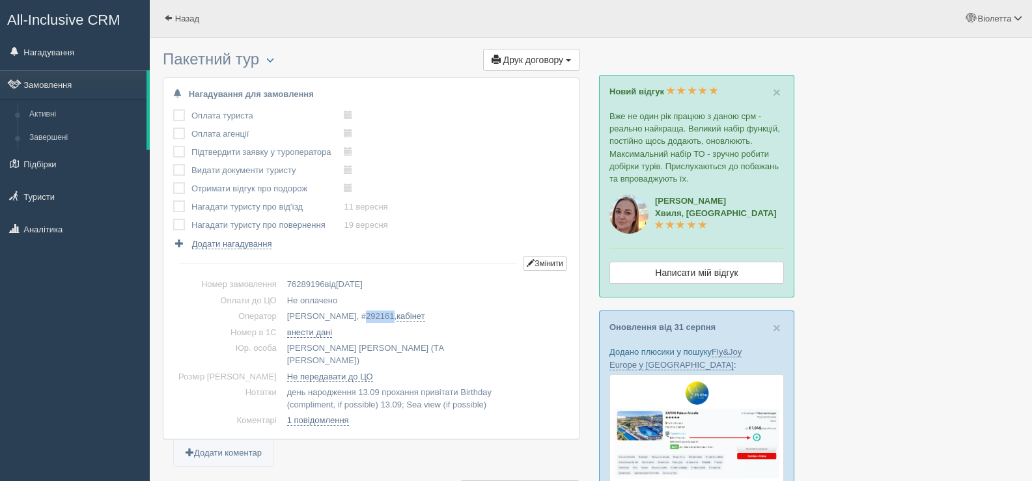
drag, startPoint x: 312, startPoint y: 315, endPoint x: 284, endPoint y: 315, distance: 28.0
click at [284, 315] on td "Alf, # 292161 , кабінет" at bounding box center [425, 317] width 287 height 16
copy span "292161"
click at [274, 63] on span "button" at bounding box center [270, 60] width 8 height 8
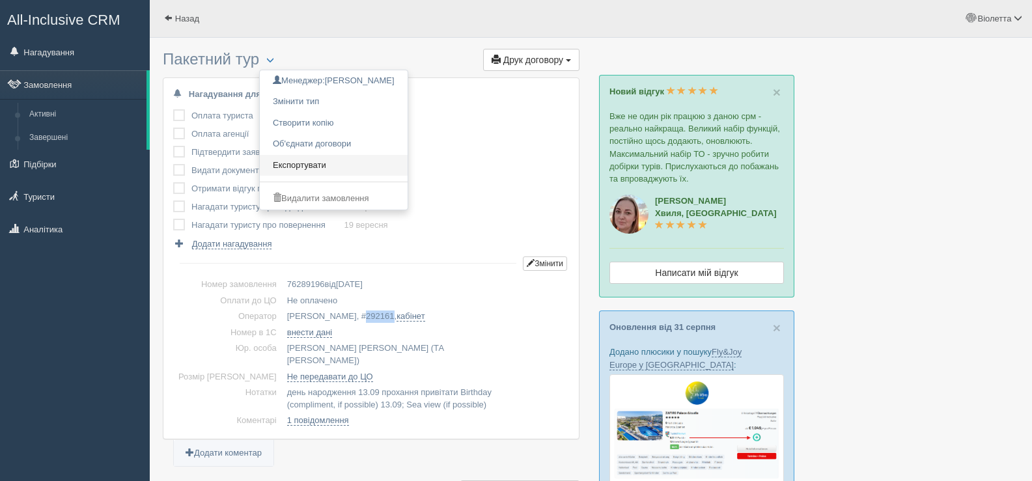
click at [311, 166] on link "Експортувати" at bounding box center [334, 165] width 148 height 21
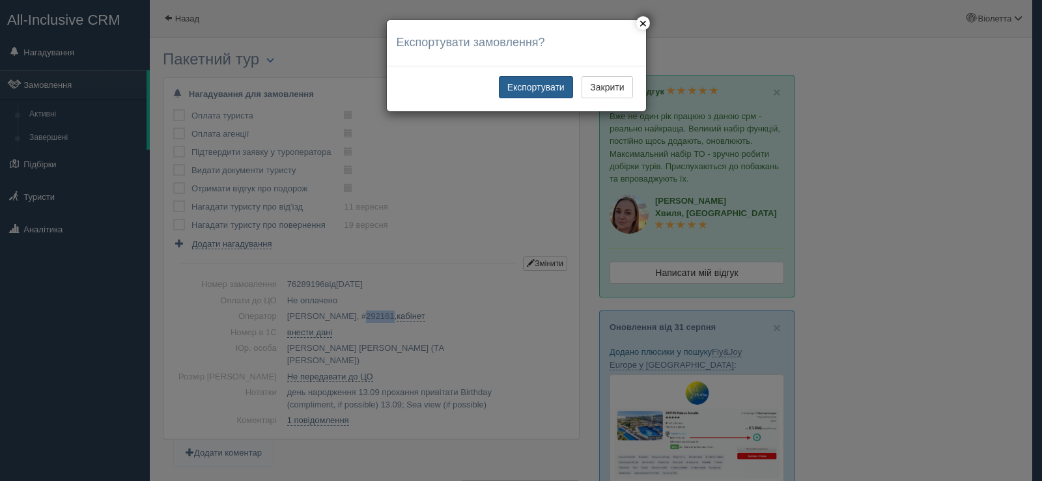
click at [539, 85] on button "Експортувати" at bounding box center [536, 87] width 74 height 22
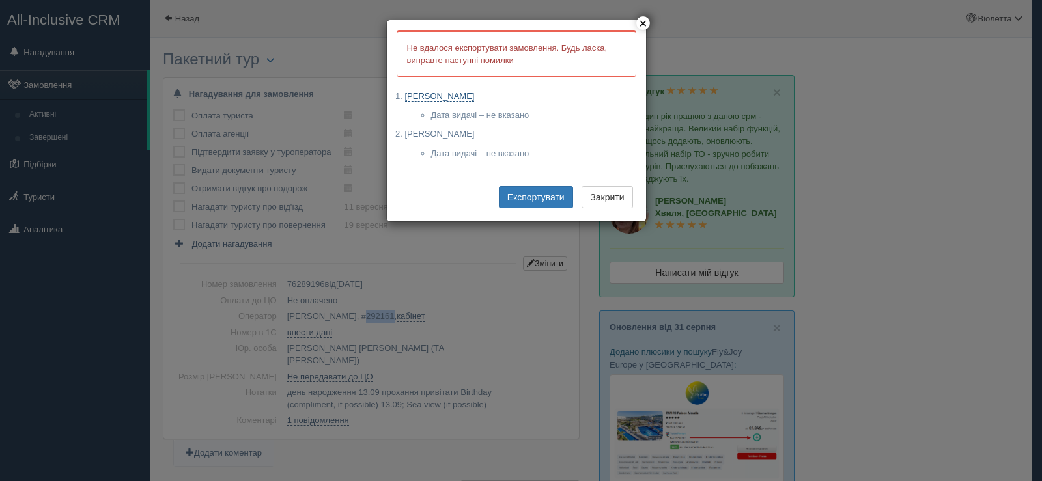
click at [475, 94] on link "ЯКИМЕНКО ВІКТОР ФЕДОРОВИЧ" at bounding box center [440, 96] width 70 height 10
click at [527, 195] on button "Експортувати" at bounding box center [536, 197] width 74 height 22
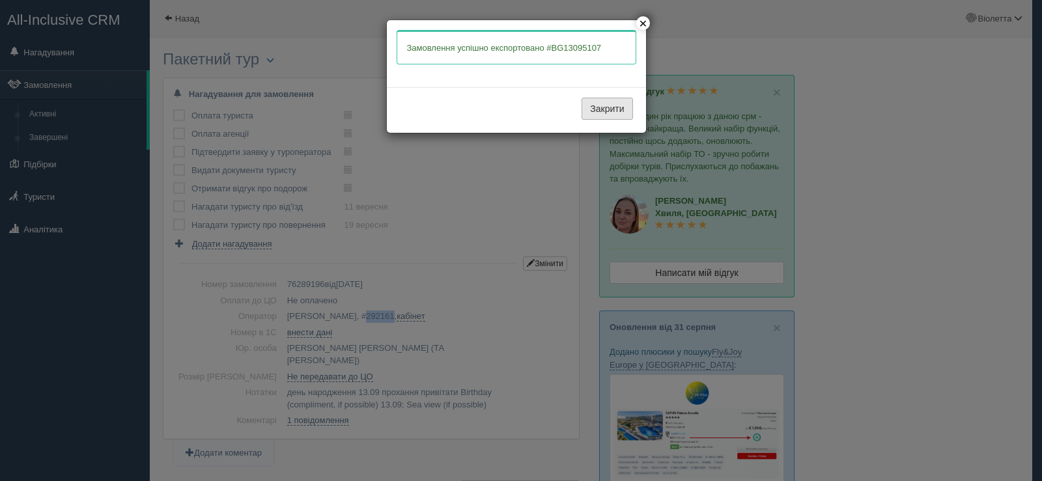
click at [598, 107] on button "Закрити" at bounding box center [607, 109] width 51 height 22
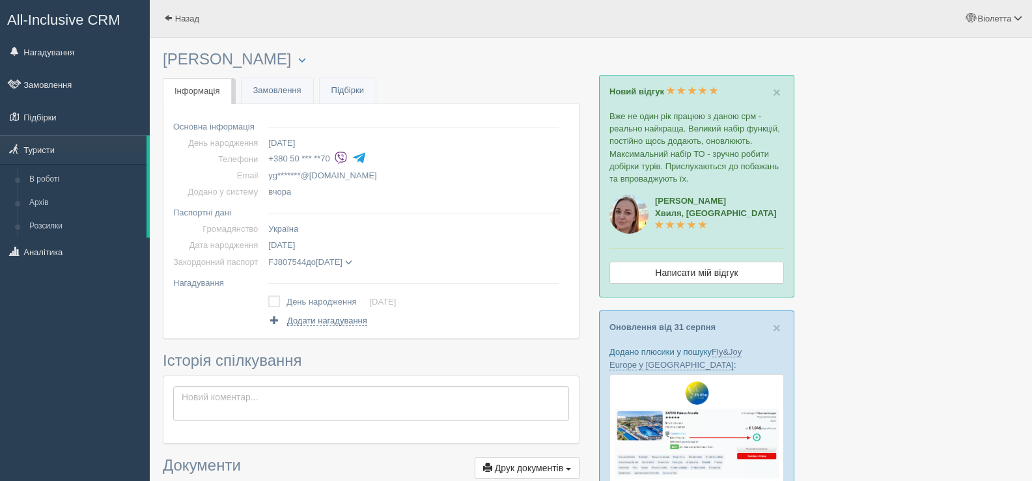
click at [352, 259] on span at bounding box center [348, 262] width 7 height 7
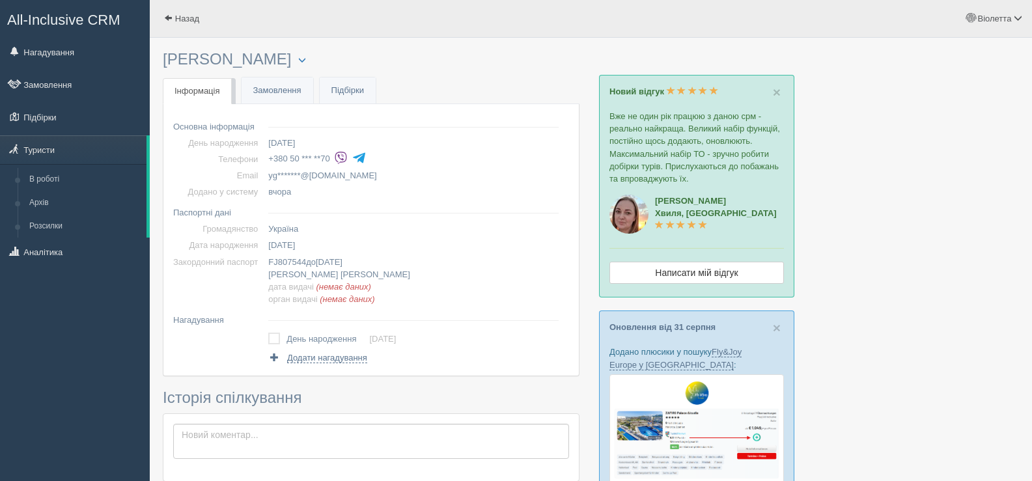
click at [369, 259] on td "FJ807544 до [DATE] [PERSON_NAME] дата видачі (немає даних) орган видачі (немає …" at bounding box center [413, 280] width 301 height 53
click at [883, 167] on div at bounding box center [591, 427] width 856 height 767
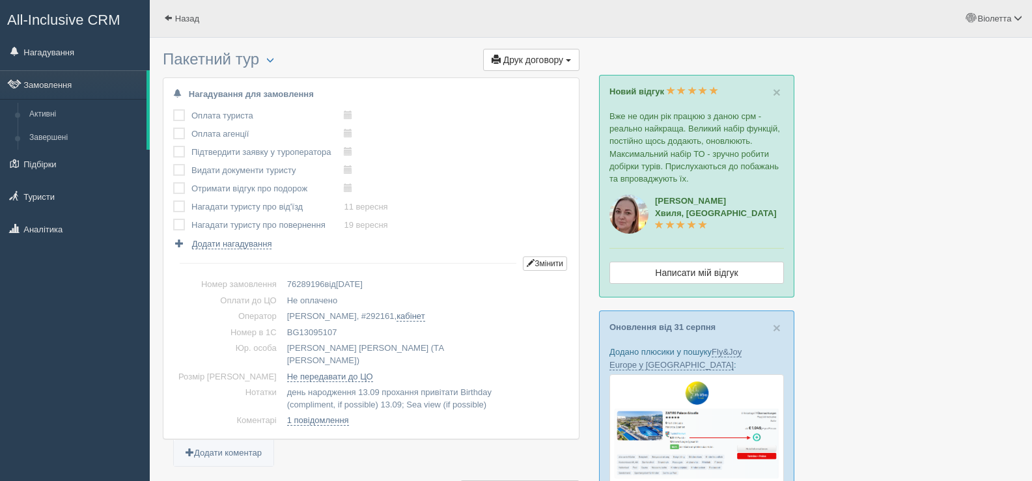
scroll to position [65, 0]
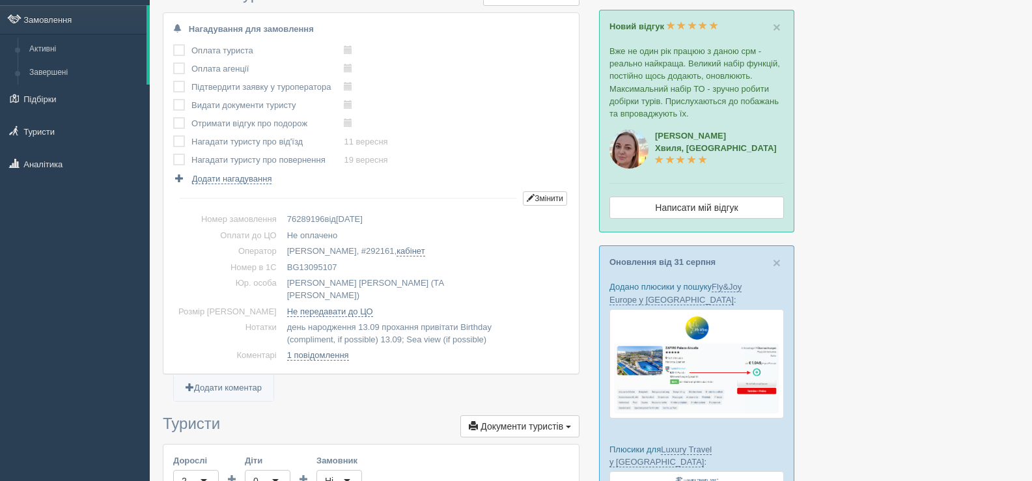
drag, startPoint x: 319, startPoint y: 265, endPoint x: 266, endPoint y: 269, distance: 52.9
click at [282, 269] on td "BG13095107" at bounding box center [425, 268] width 287 height 16
copy td "BG13095107"
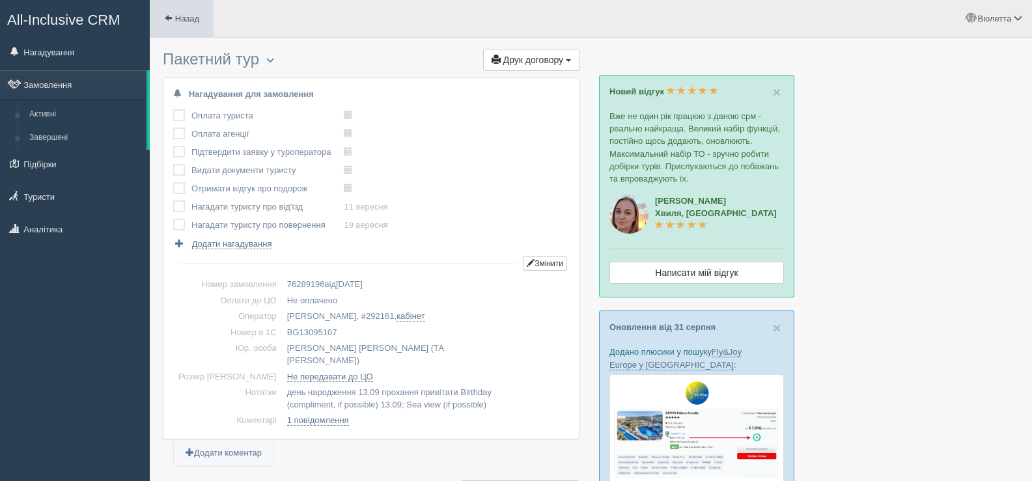
click at [172, 17] on span at bounding box center [168, 18] width 8 height 8
